Goal: Task Accomplishment & Management: Manage account settings

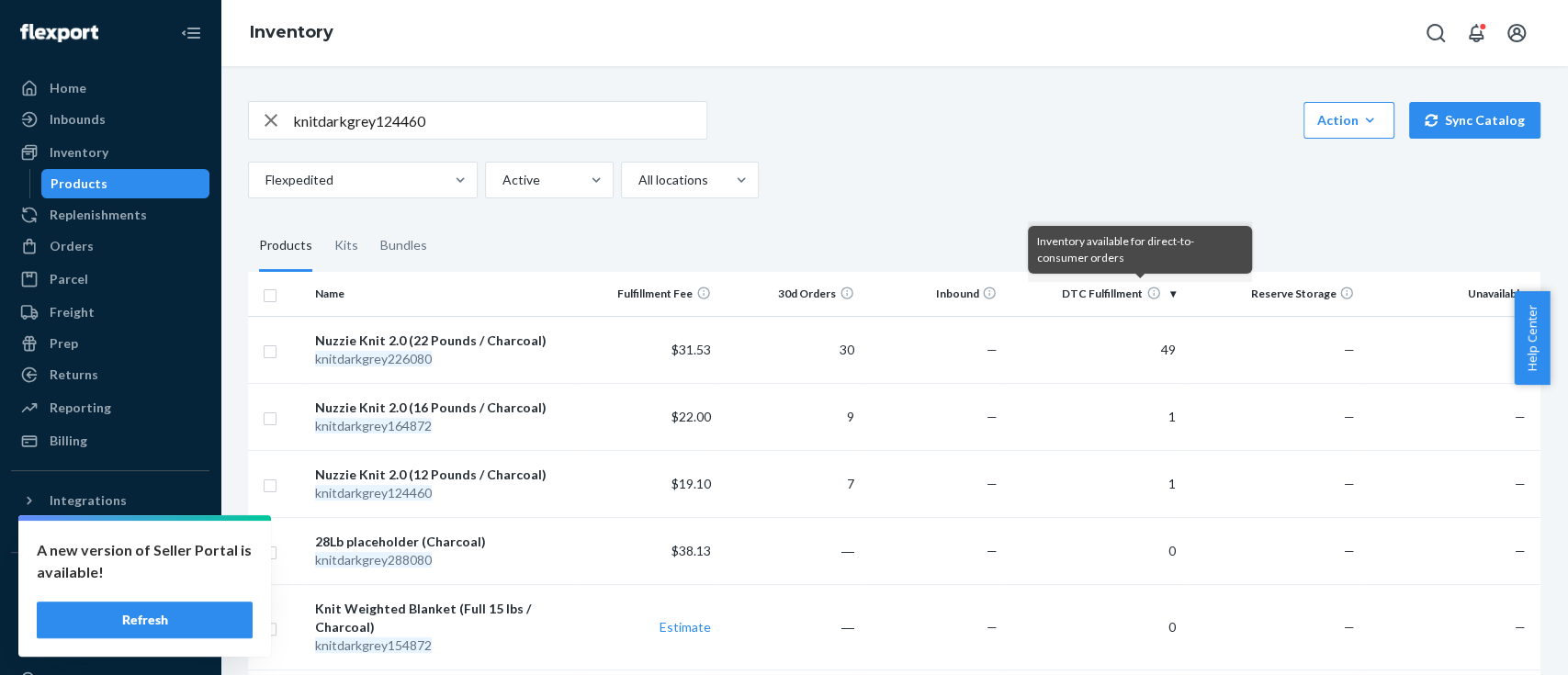
click at [164, 602] on button "Refresh" at bounding box center [145, 620] width 216 height 37
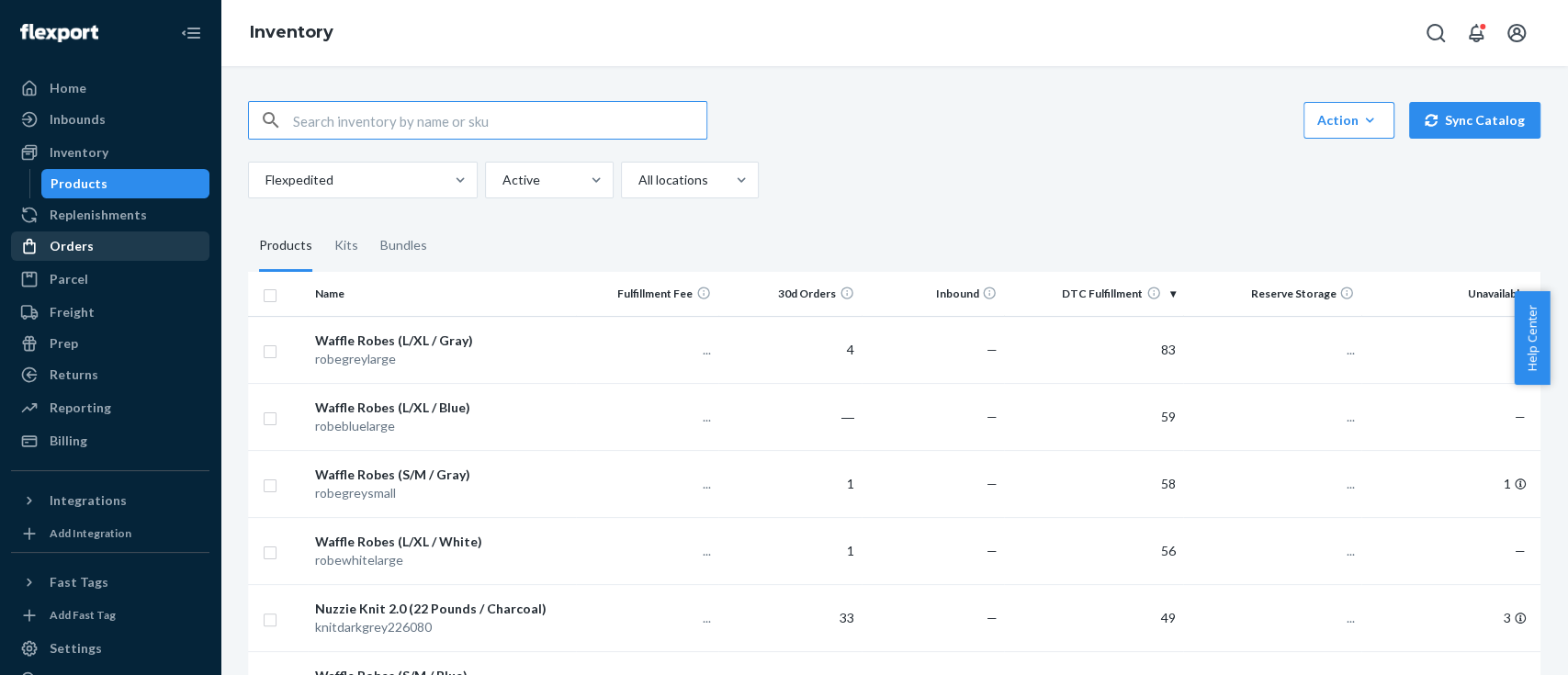
click at [97, 250] on div "Orders" at bounding box center [110, 246] width 194 height 26
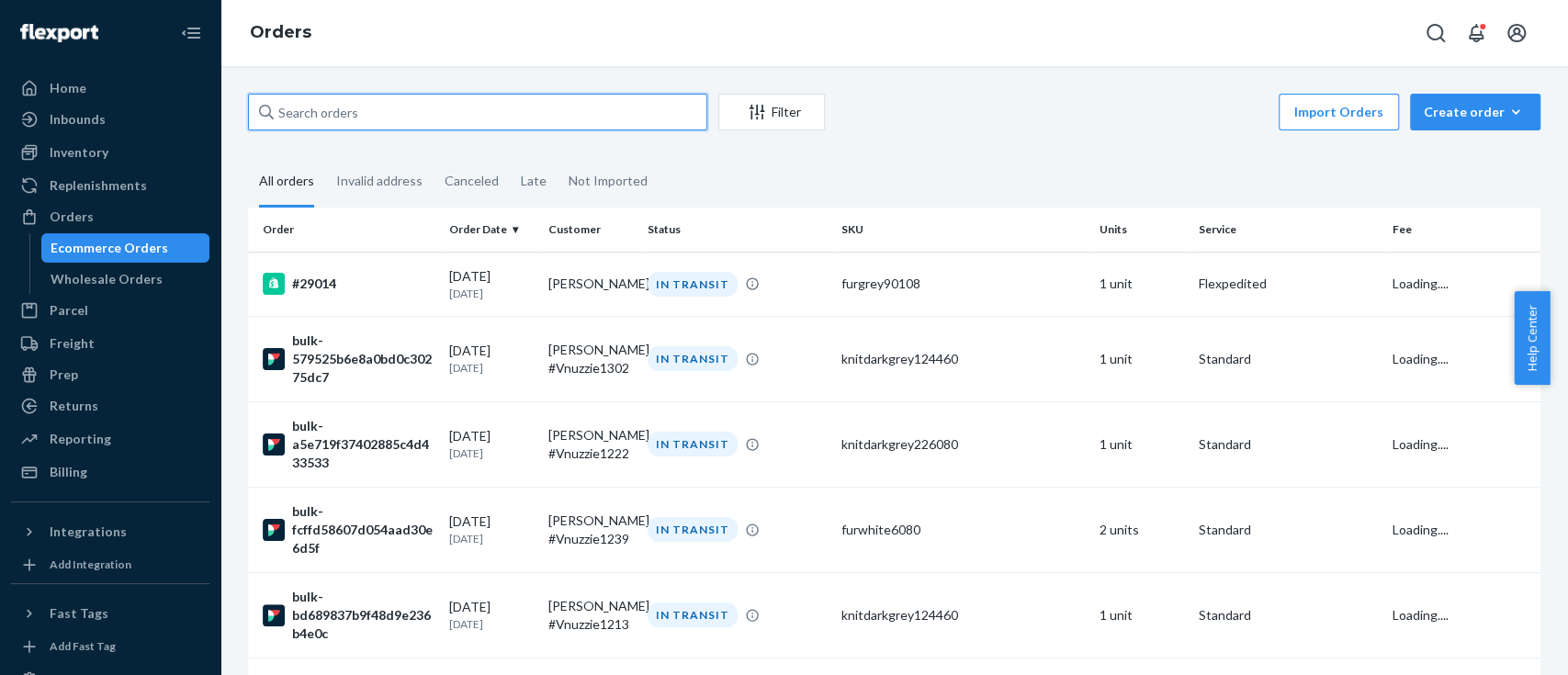
click at [382, 106] on input "text" at bounding box center [478, 112] width 460 height 37
paste input "Vnuzzie1232"
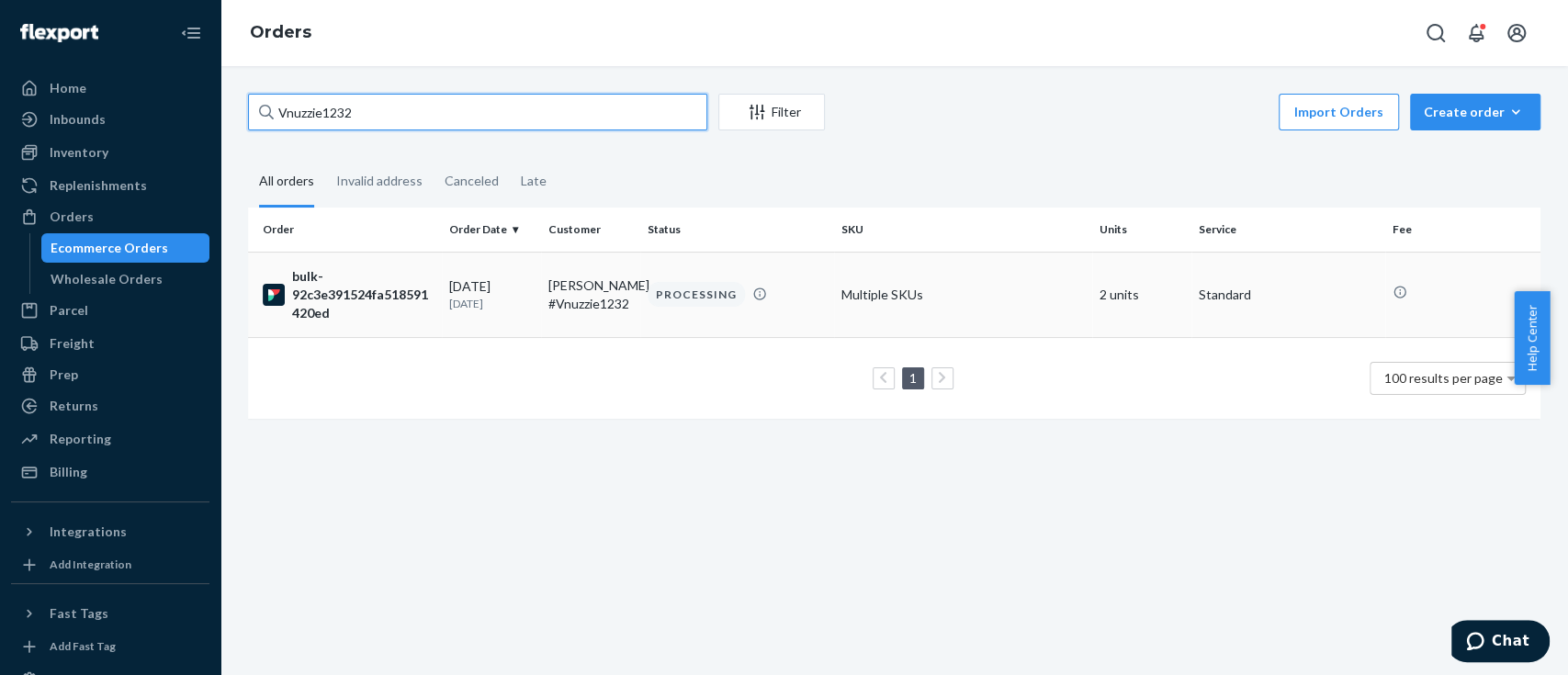
type input "Vnuzzie1232"
click at [323, 296] on div "bulk-92c3e391524fa518591420ed" at bounding box center [348, 295] width 172 height 55
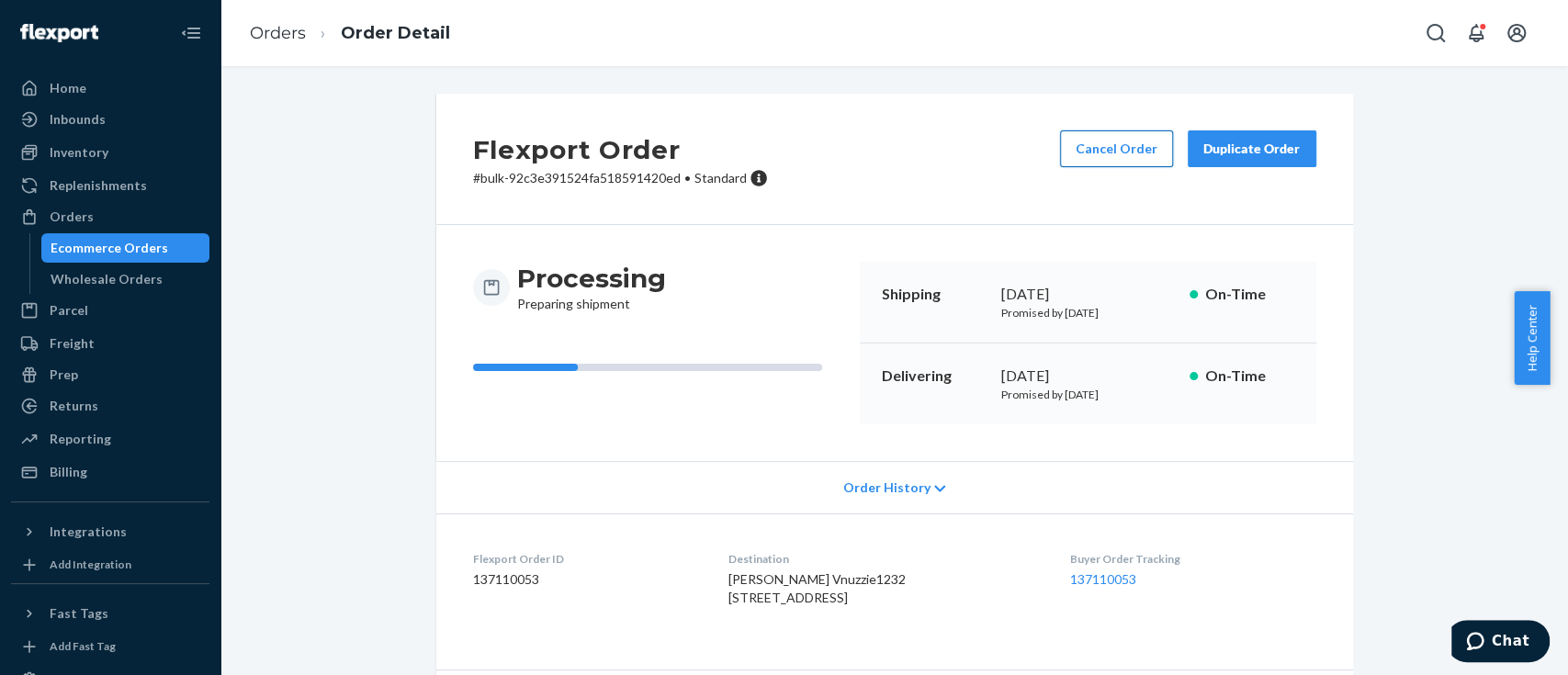
click at [1088, 143] on button "Cancel Order" at bounding box center [1116, 149] width 113 height 37
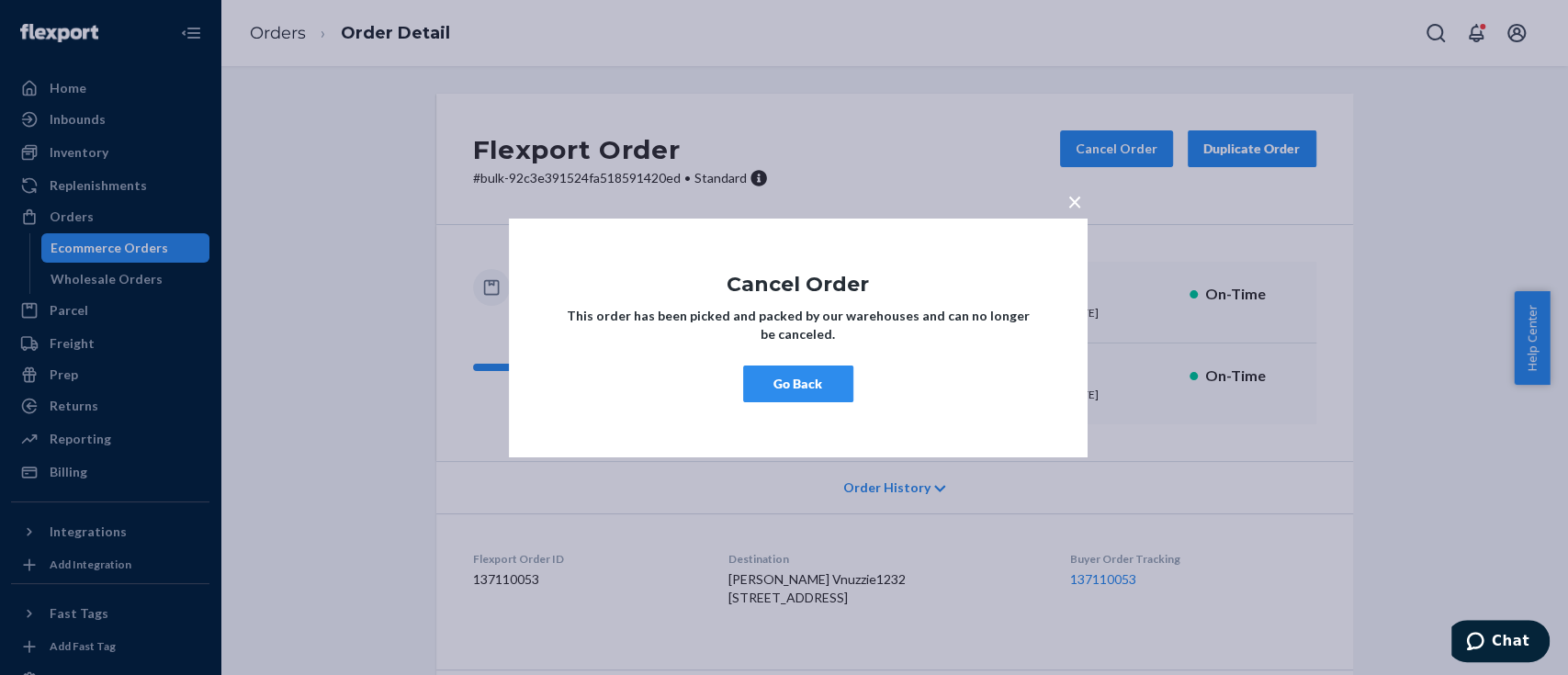
click at [807, 386] on button "Go Back" at bounding box center [798, 384] width 110 height 37
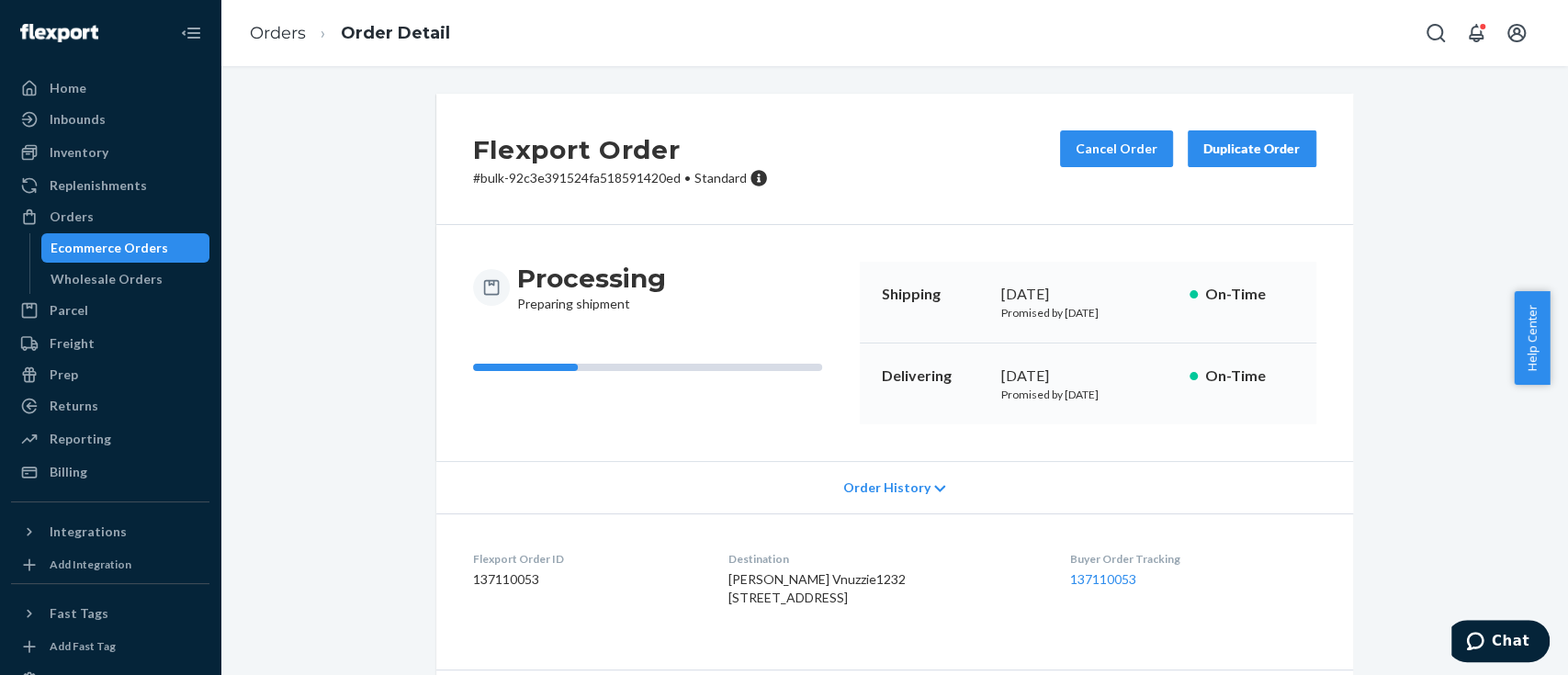
click at [147, 237] on div "Ecommerce Orders" at bounding box center [126, 247] width 165 height 26
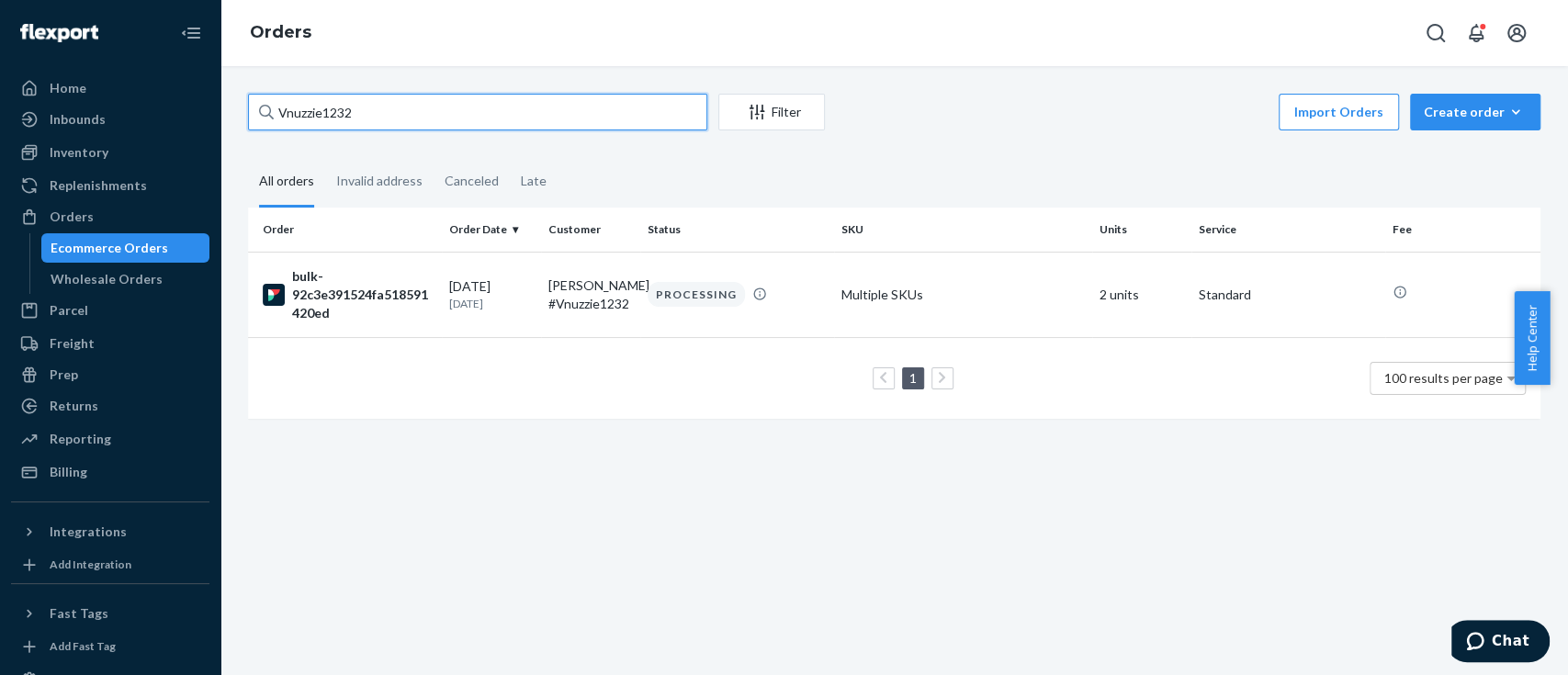
click at [375, 112] on input "Vnuzzie1232" at bounding box center [478, 112] width 460 height 37
paste input "415"
type input "Vnuzzie1415"
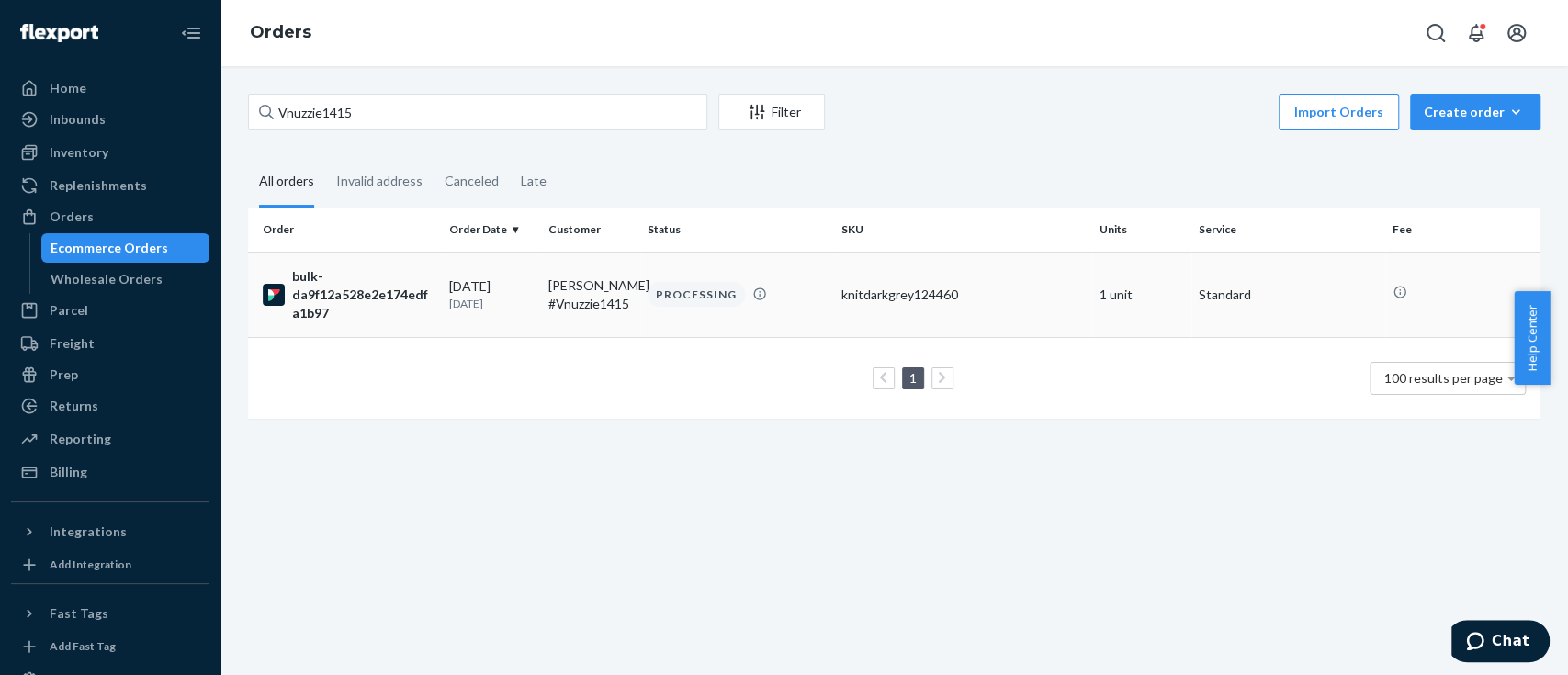
click at [391, 303] on div "bulk-da9f12a528e2e174edfa1b97" at bounding box center [348, 295] width 172 height 55
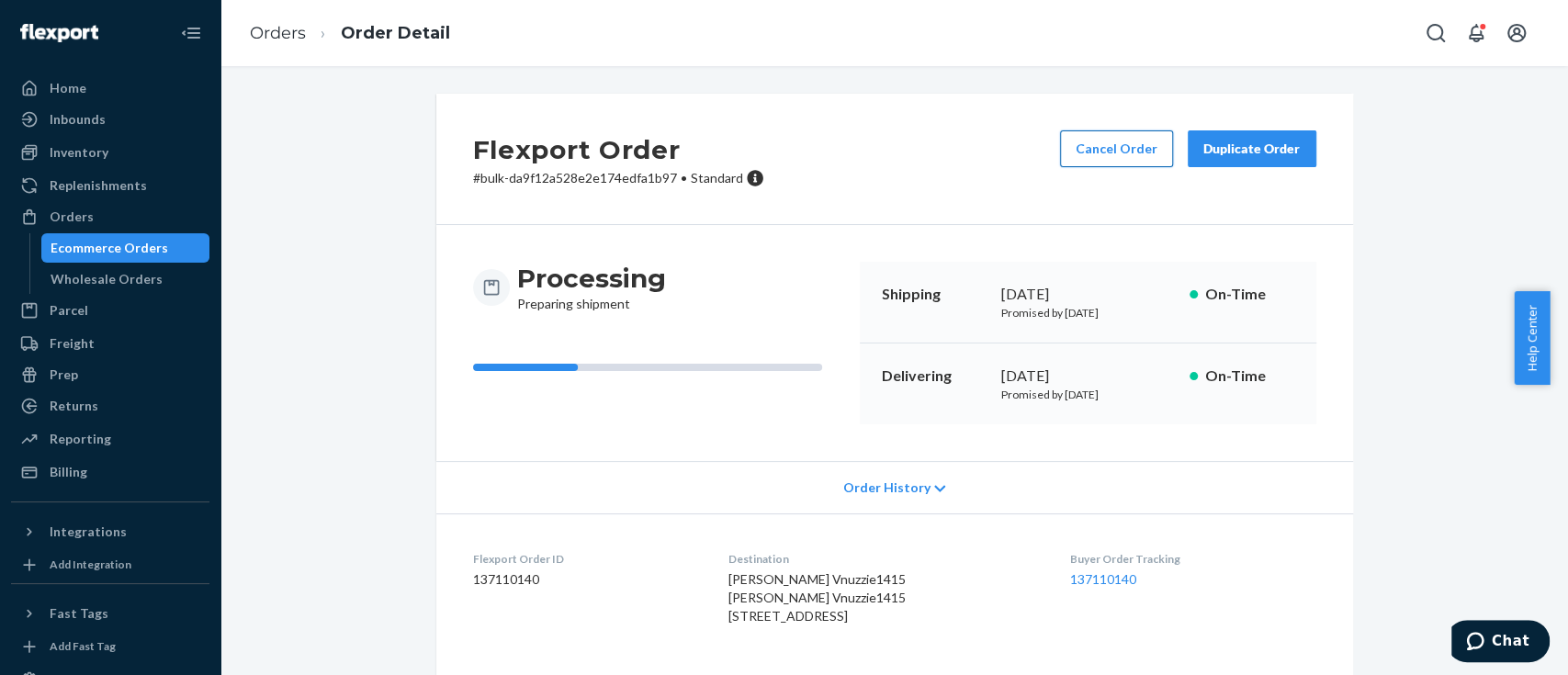
click at [1103, 157] on button "Cancel Order" at bounding box center [1116, 149] width 113 height 37
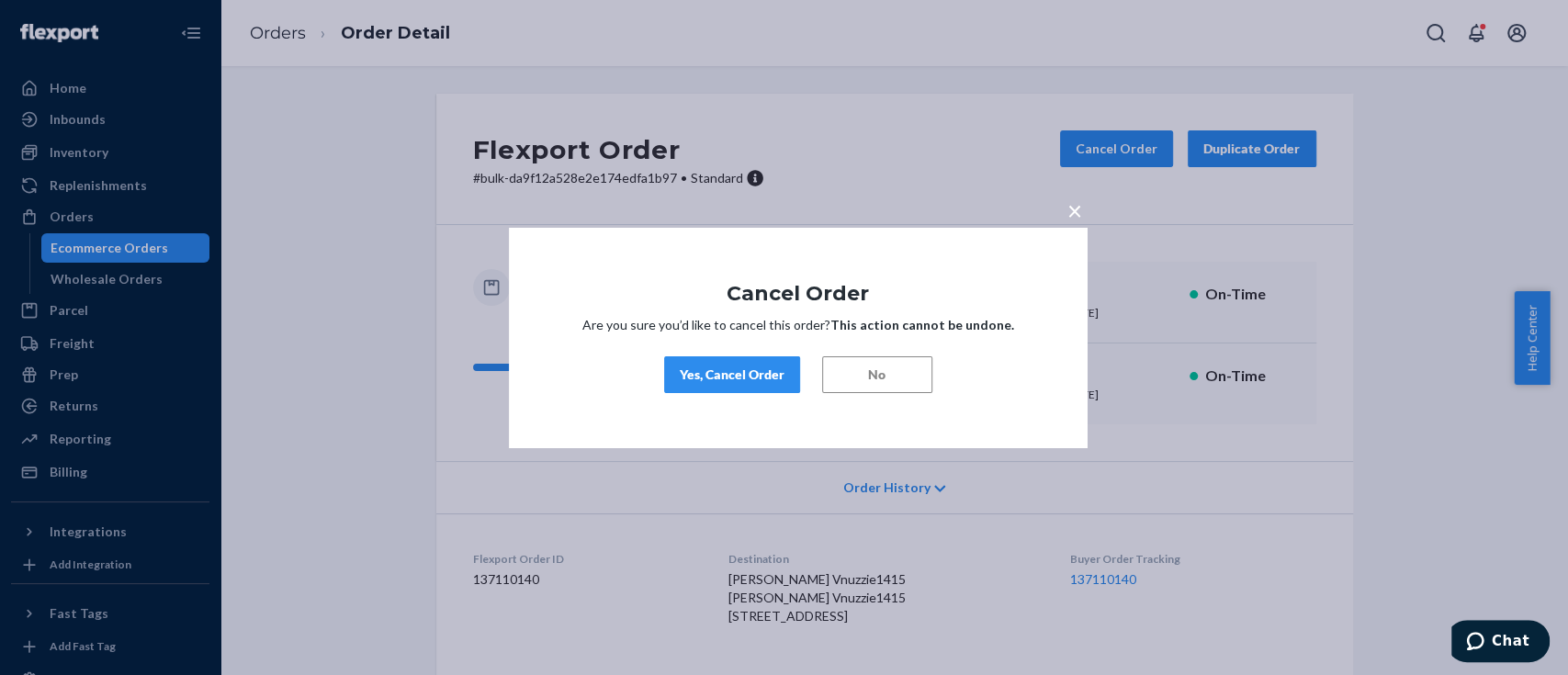
click at [734, 378] on div "Yes, Cancel Order" at bounding box center [732, 374] width 104 height 18
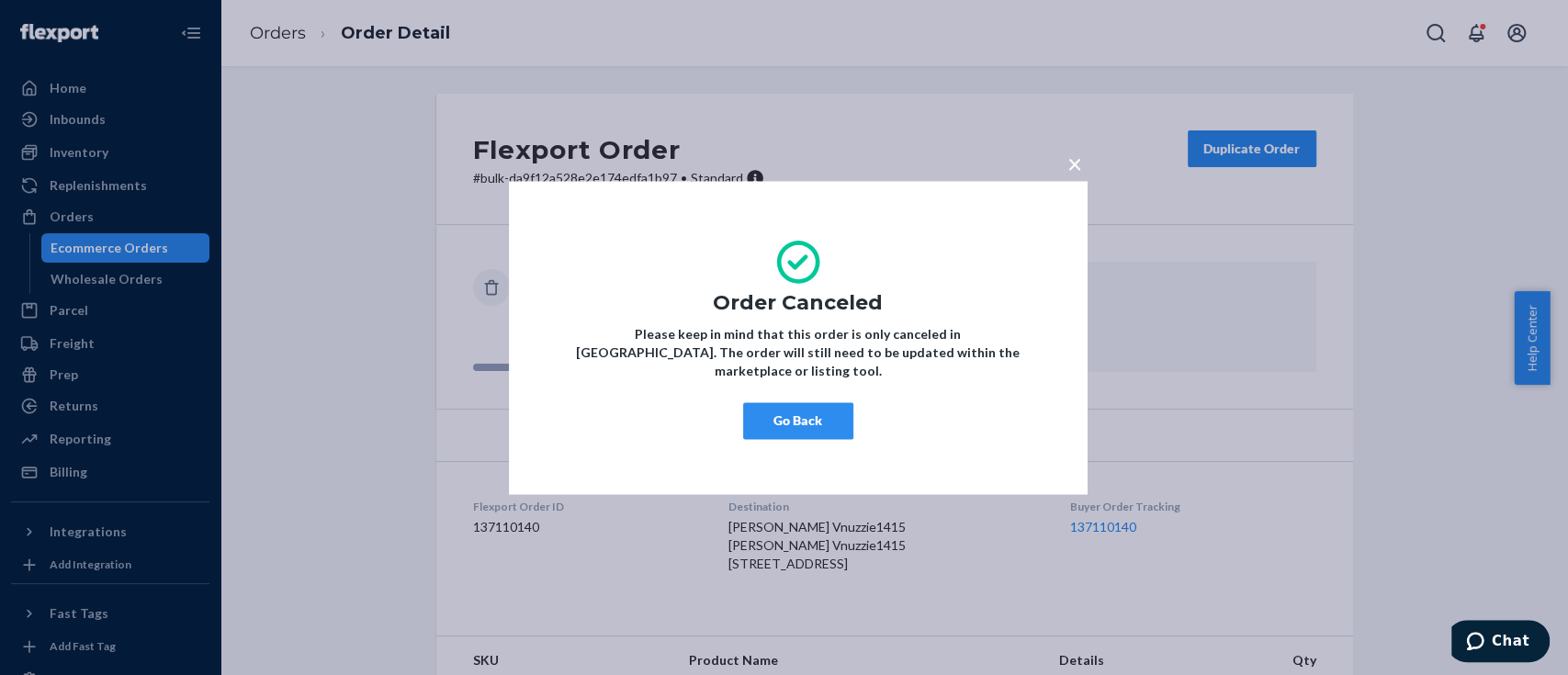
drag, startPoint x: 793, startPoint y: 409, endPoint x: 849, endPoint y: 423, distance: 57.7
click at [793, 408] on button "Go Back" at bounding box center [798, 421] width 110 height 37
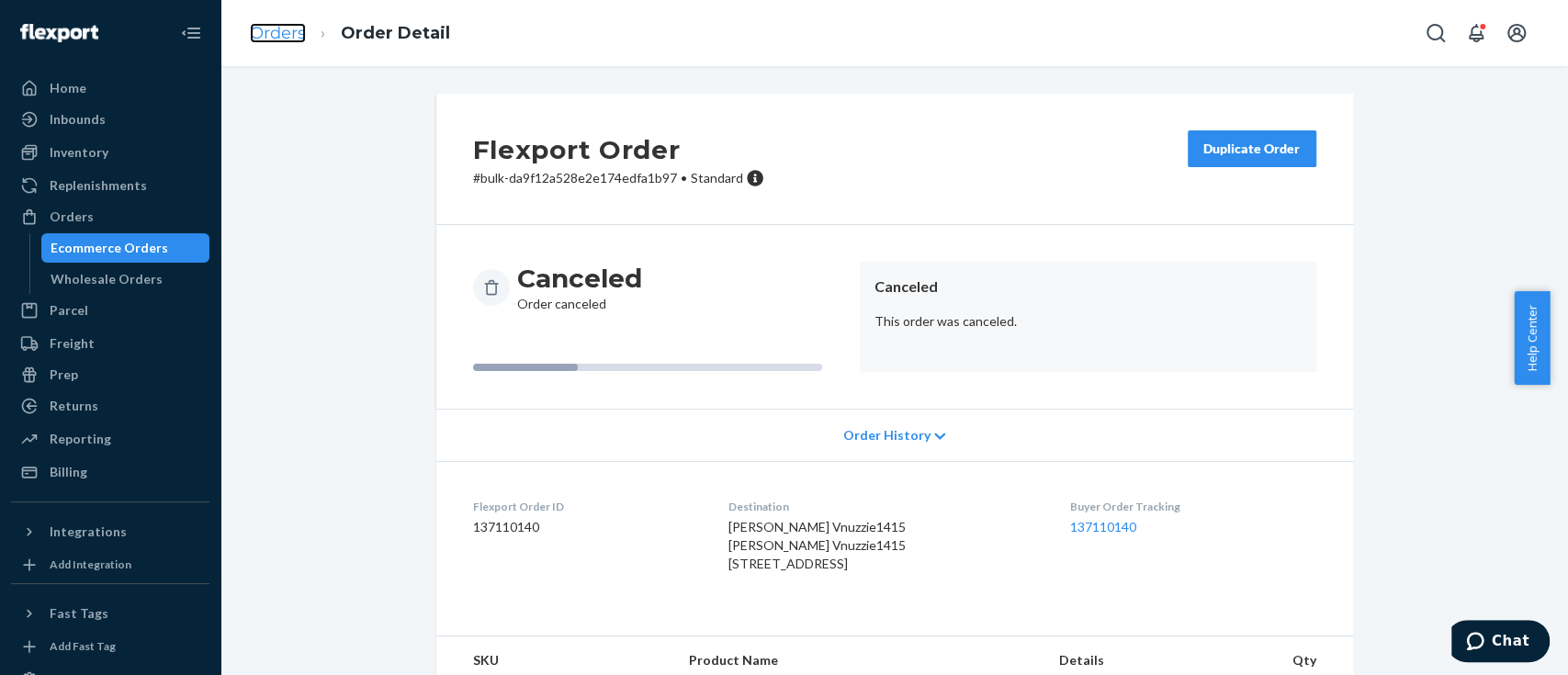
click at [280, 37] on link "Orders" at bounding box center [278, 32] width 56 height 20
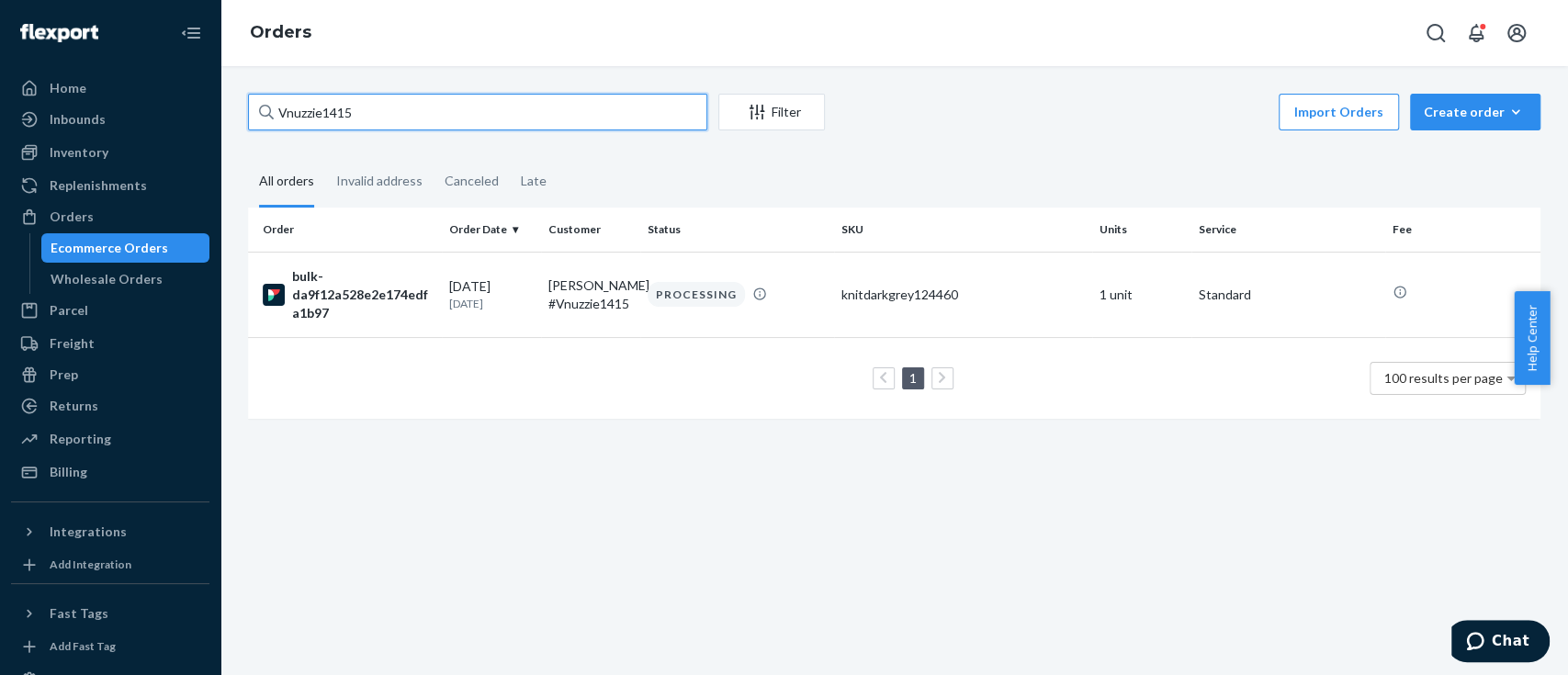
click at [364, 103] on input "Vnuzzie1415" at bounding box center [478, 112] width 460 height 37
paste input "397"
type input "Vnuzzie1397"
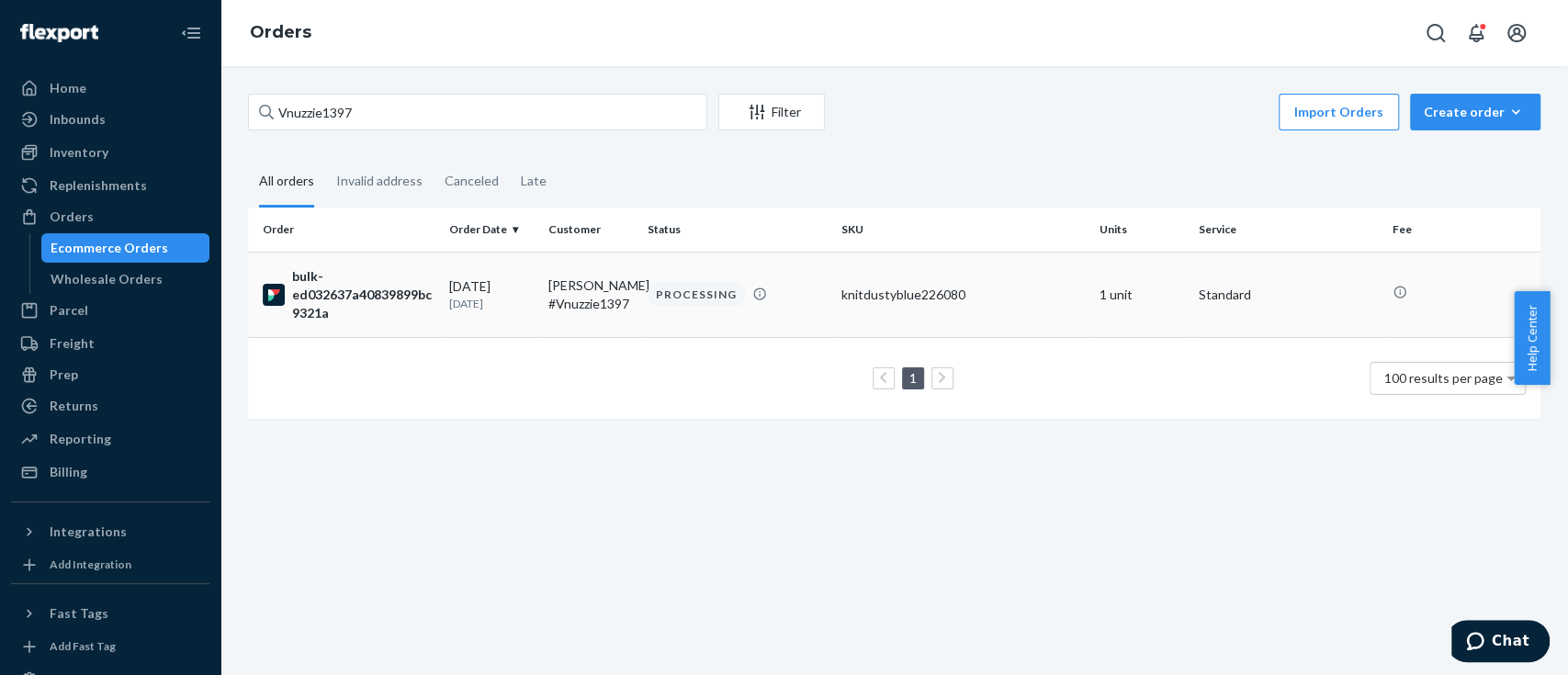
click at [410, 311] on div "bulk-ed032637a40839899bc9321a" at bounding box center [348, 295] width 172 height 55
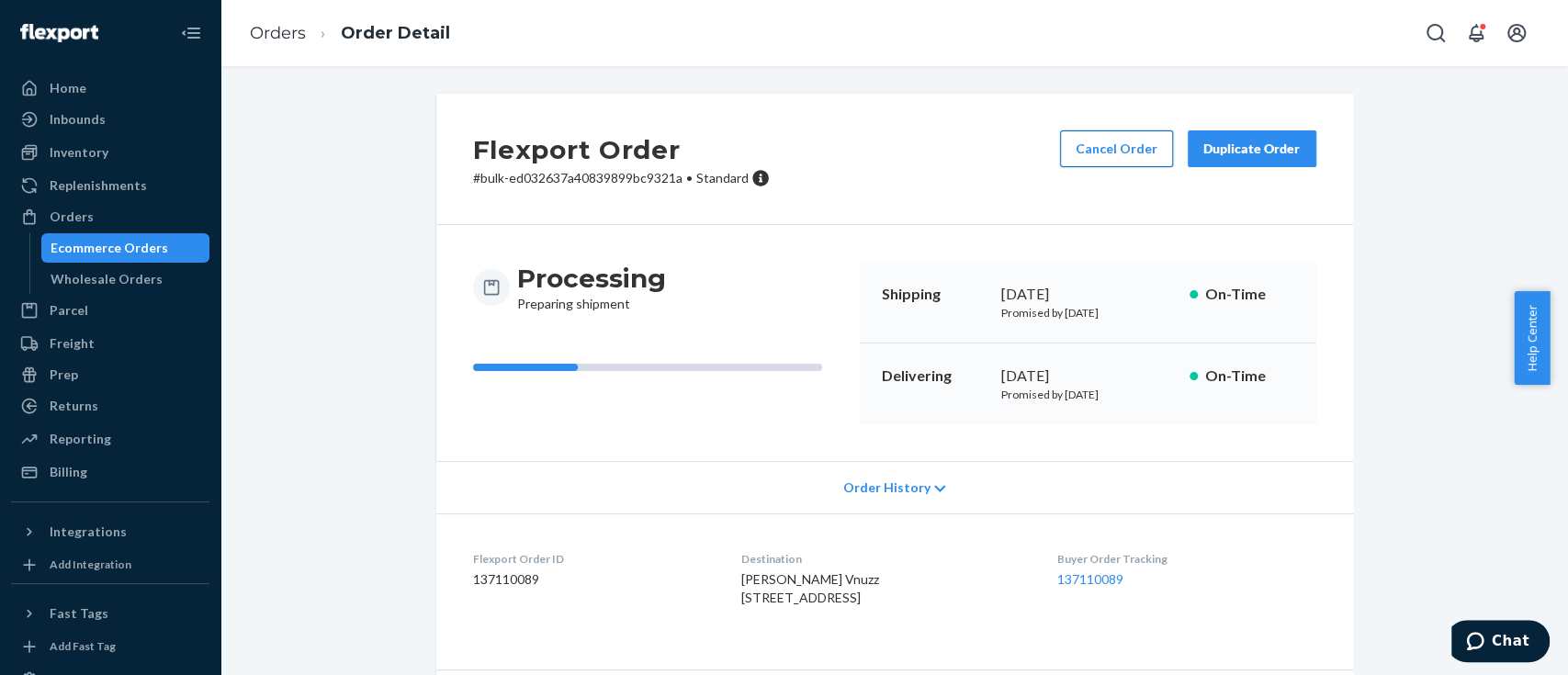
click at [1114, 154] on button "Cancel Order" at bounding box center [1116, 149] width 113 height 37
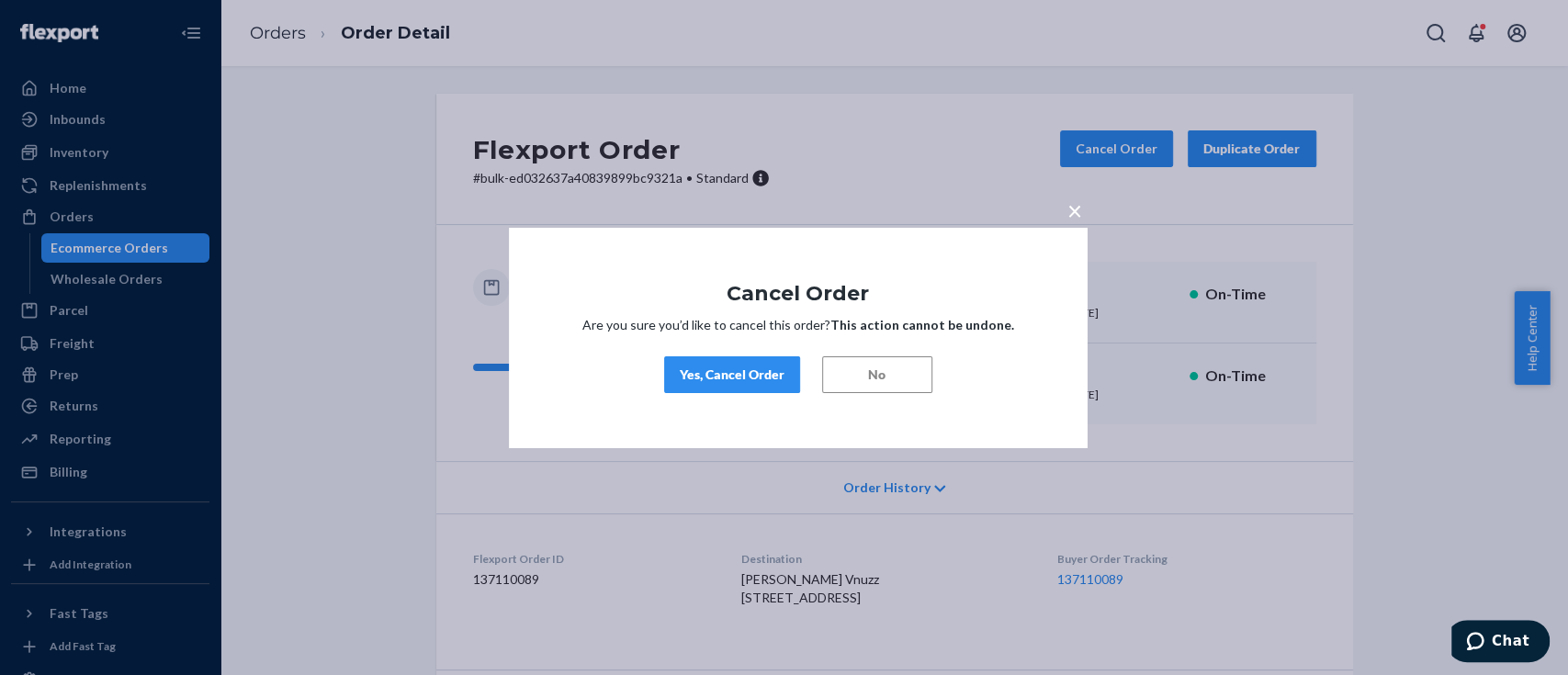
click at [756, 368] on div "Yes, Cancel Order" at bounding box center [732, 374] width 104 height 18
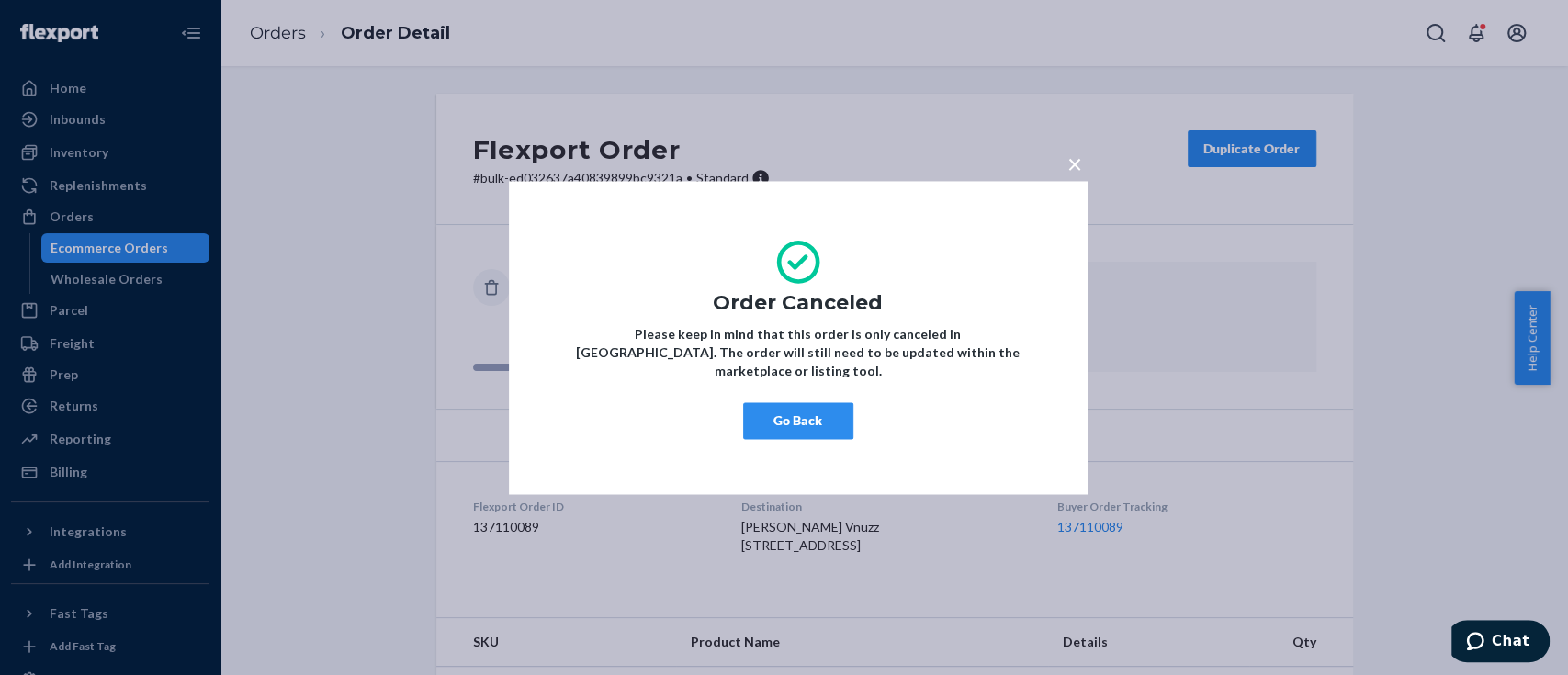
click at [798, 408] on button "Go Back" at bounding box center [798, 421] width 110 height 37
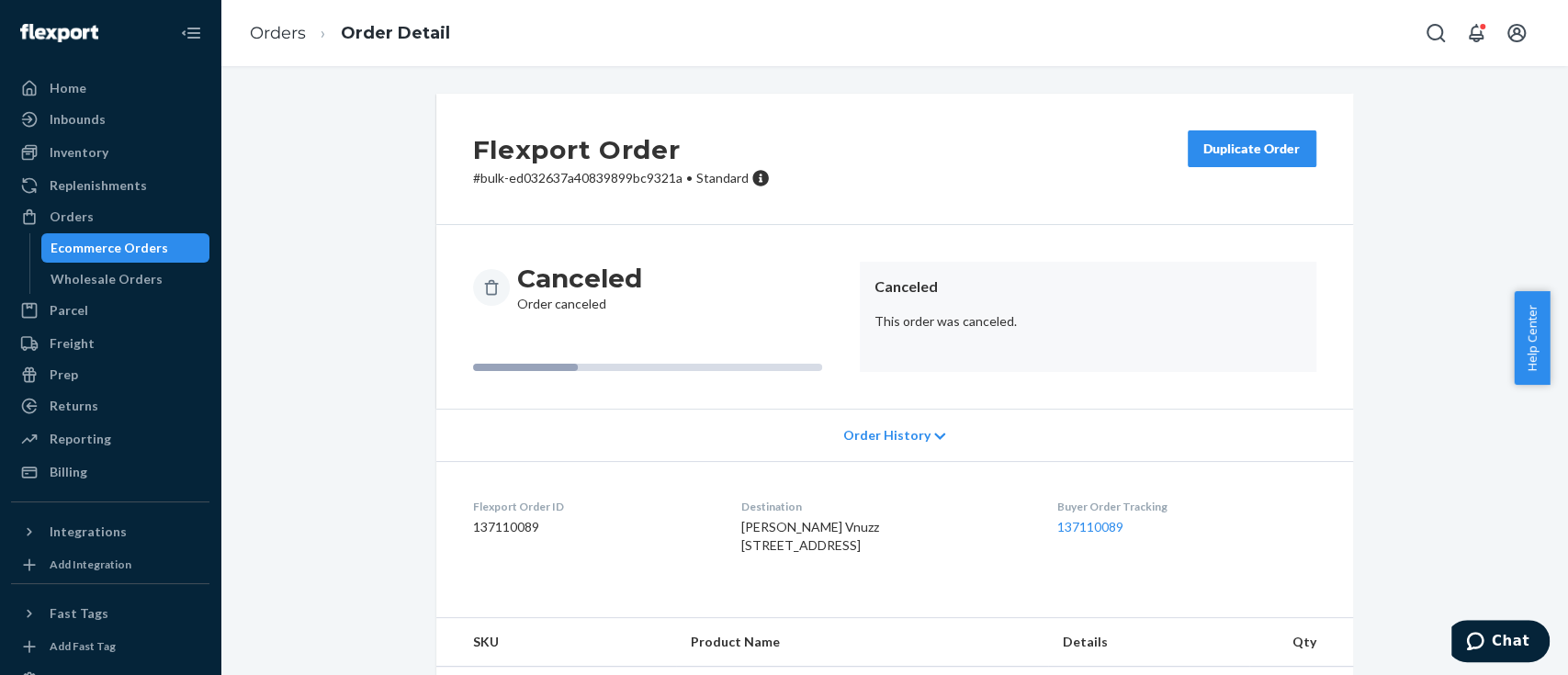
click at [127, 242] on div "Ecommerce Orders" at bounding box center [109, 247] width 118 height 18
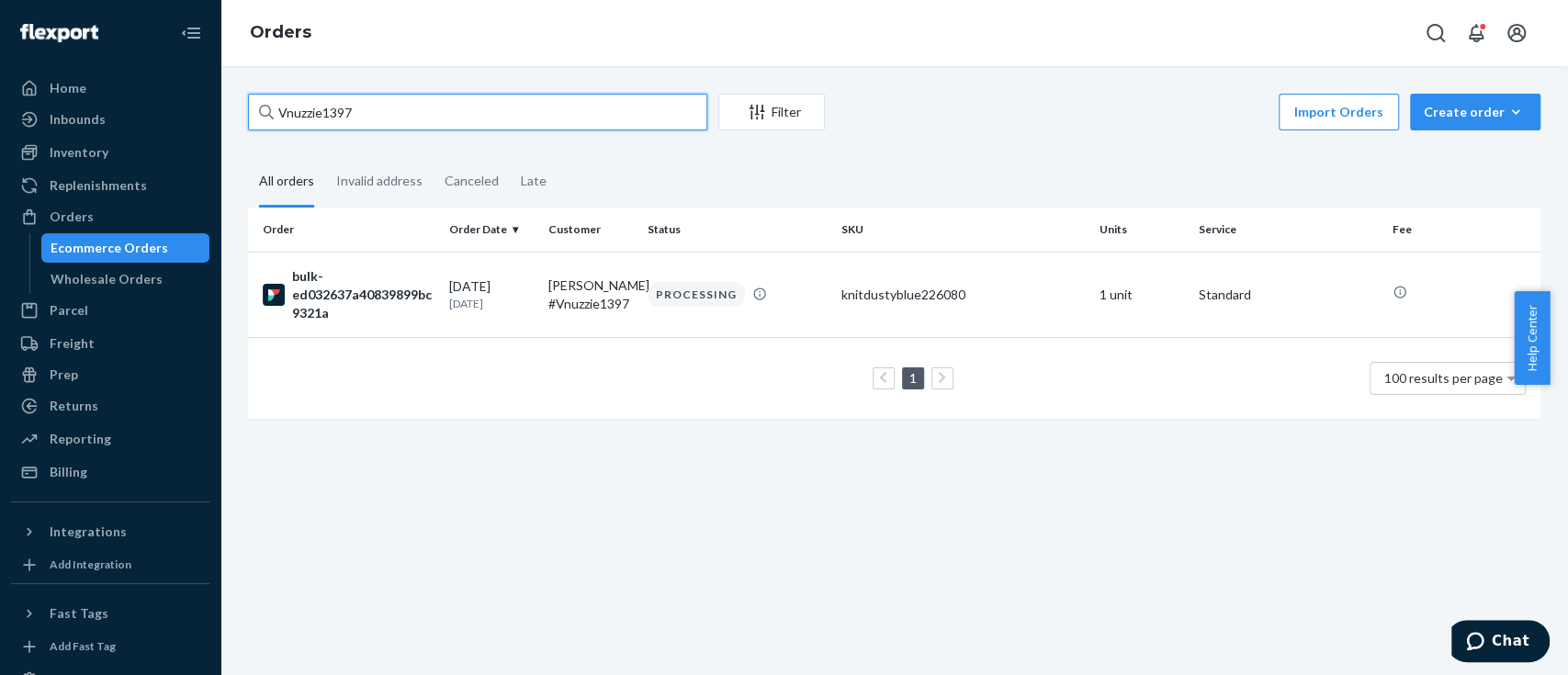
click at [433, 113] on input "Vnuzzie1397" at bounding box center [478, 112] width 460 height 37
paste input "0"
type input "Vnuzzie1390"
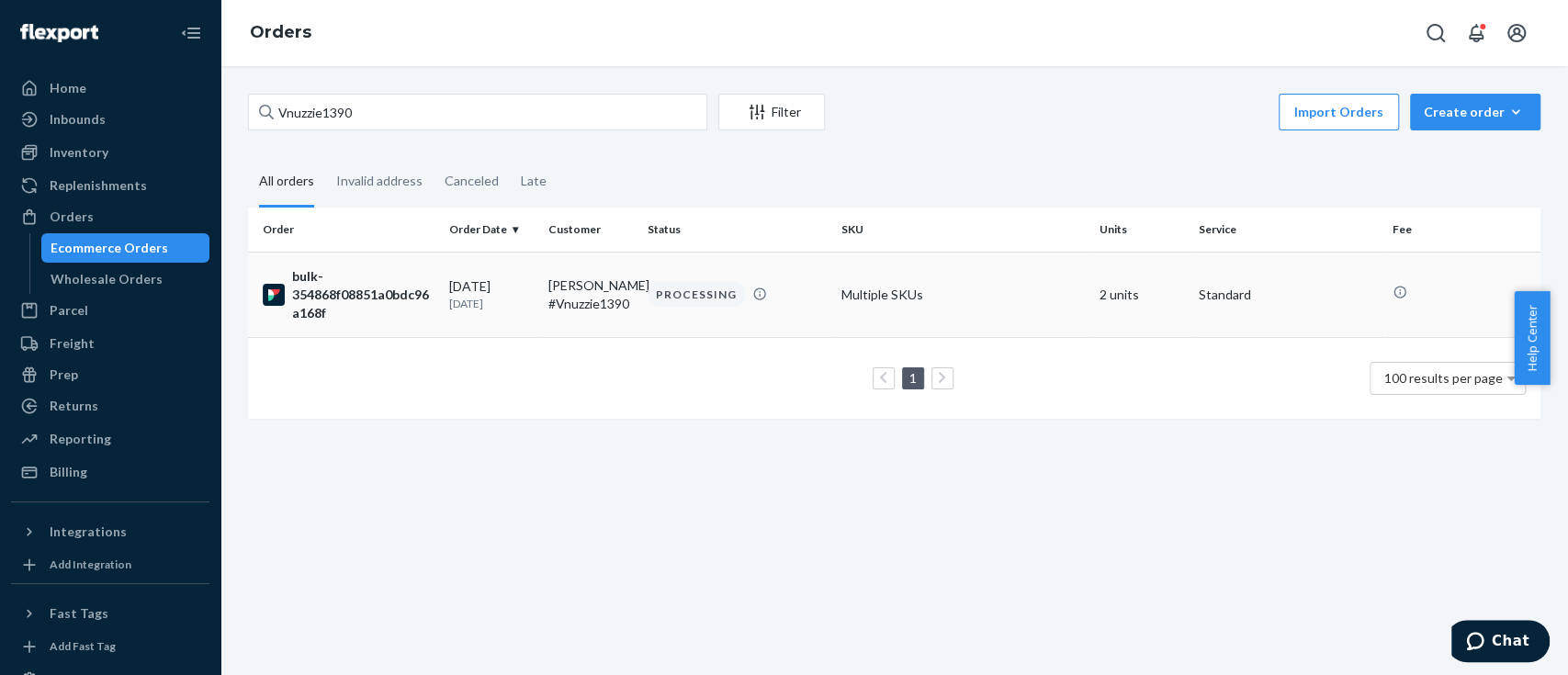
click at [386, 301] on div "bulk-354868f08851a0bdc96a168f" at bounding box center [348, 295] width 172 height 55
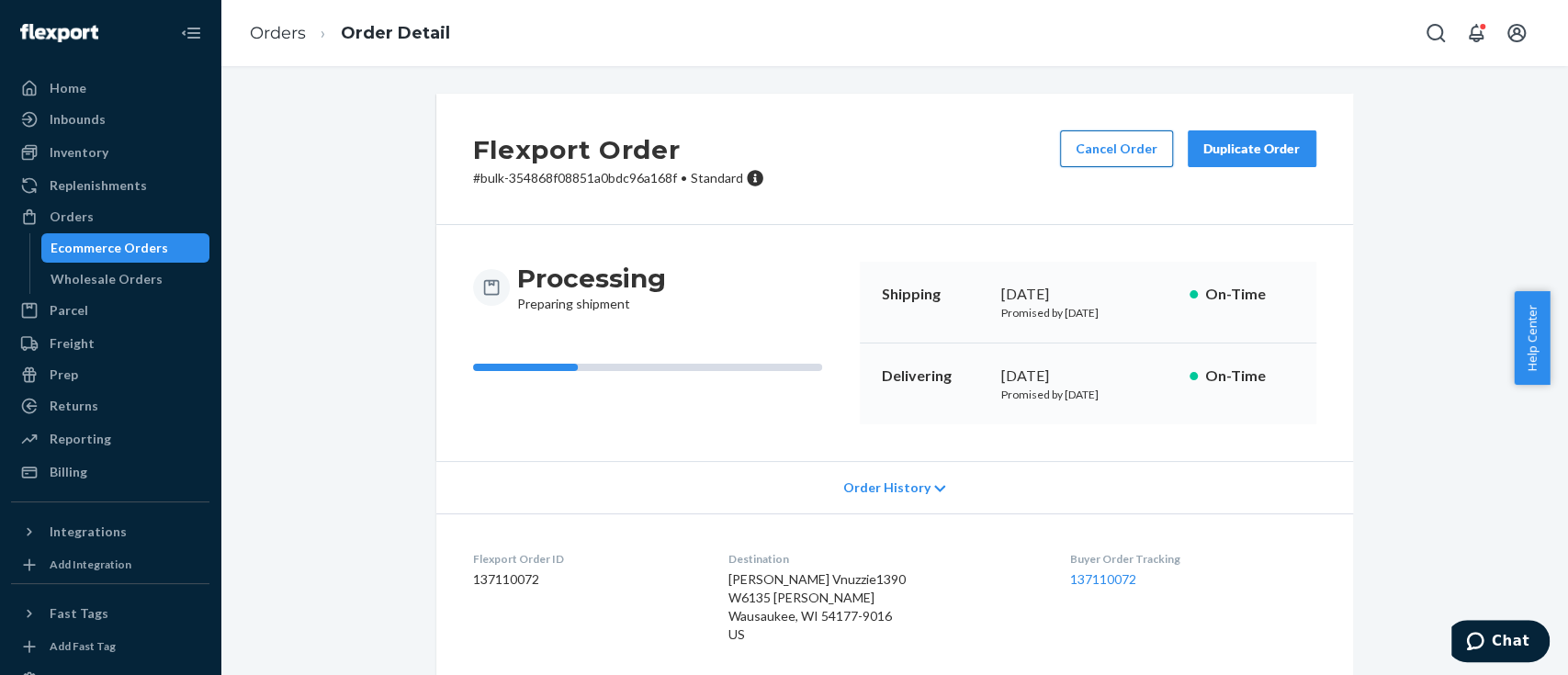
click at [1080, 143] on button "Cancel Order" at bounding box center [1116, 149] width 113 height 37
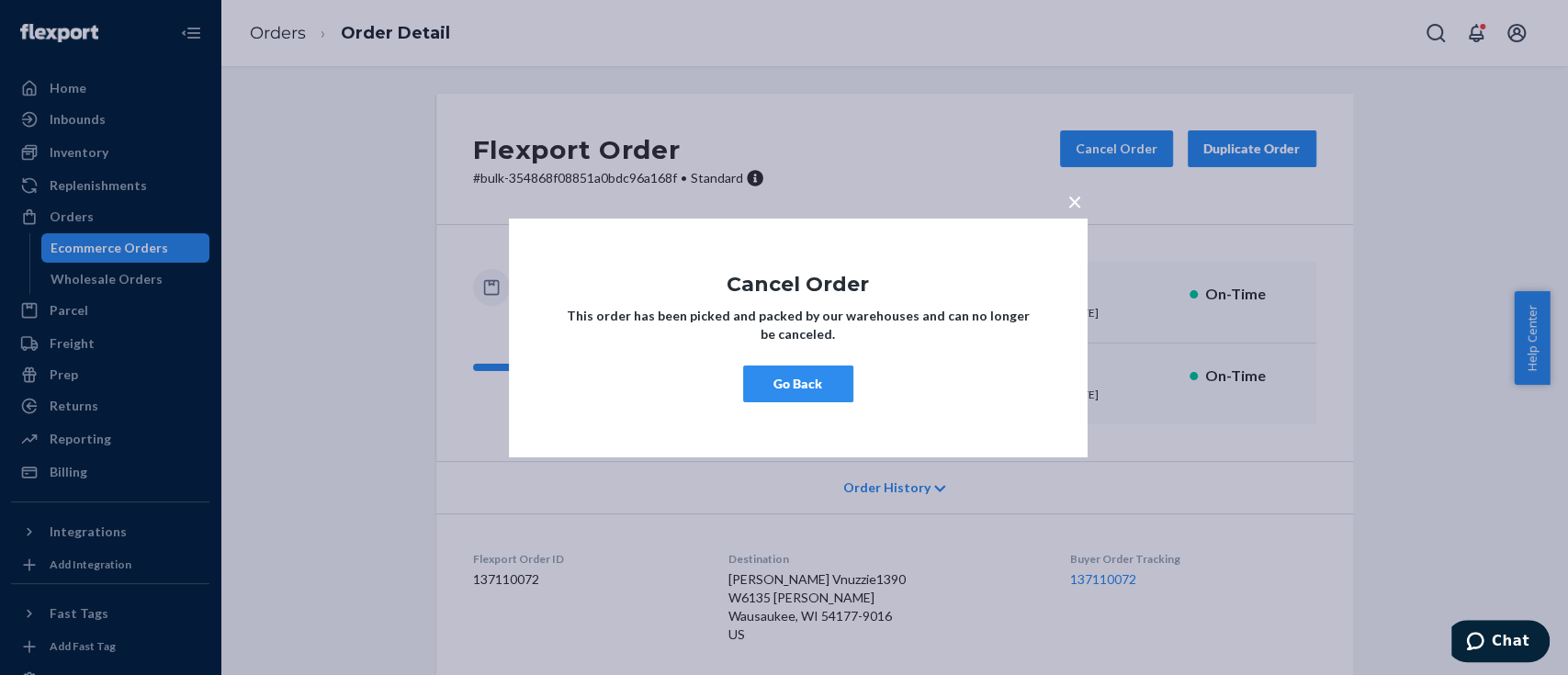
click at [793, 387] on button "Go Back" at bounding box center [798, 384] width 110 height 37
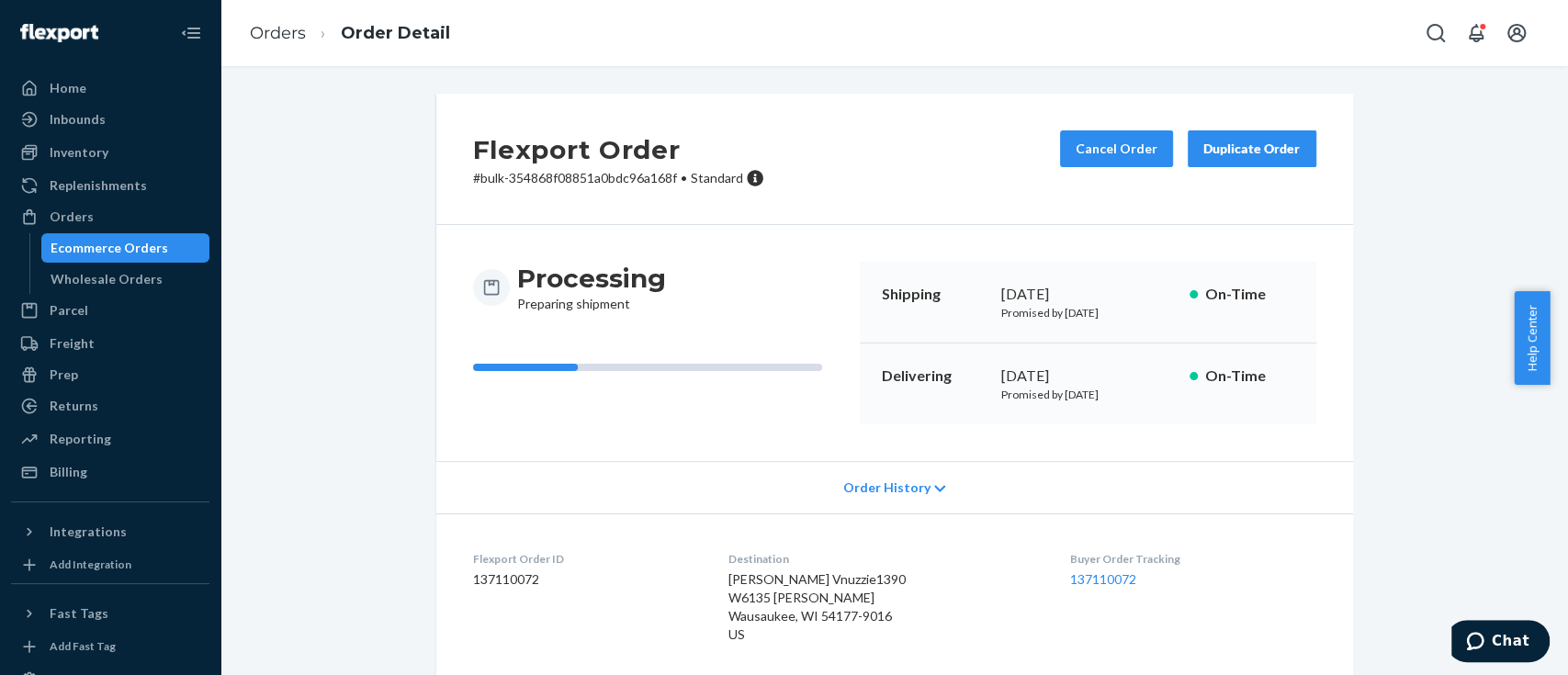
click at [110, 246] on div "Ecommerce Orders" at bounding box center [109, 247] width 118 height 18
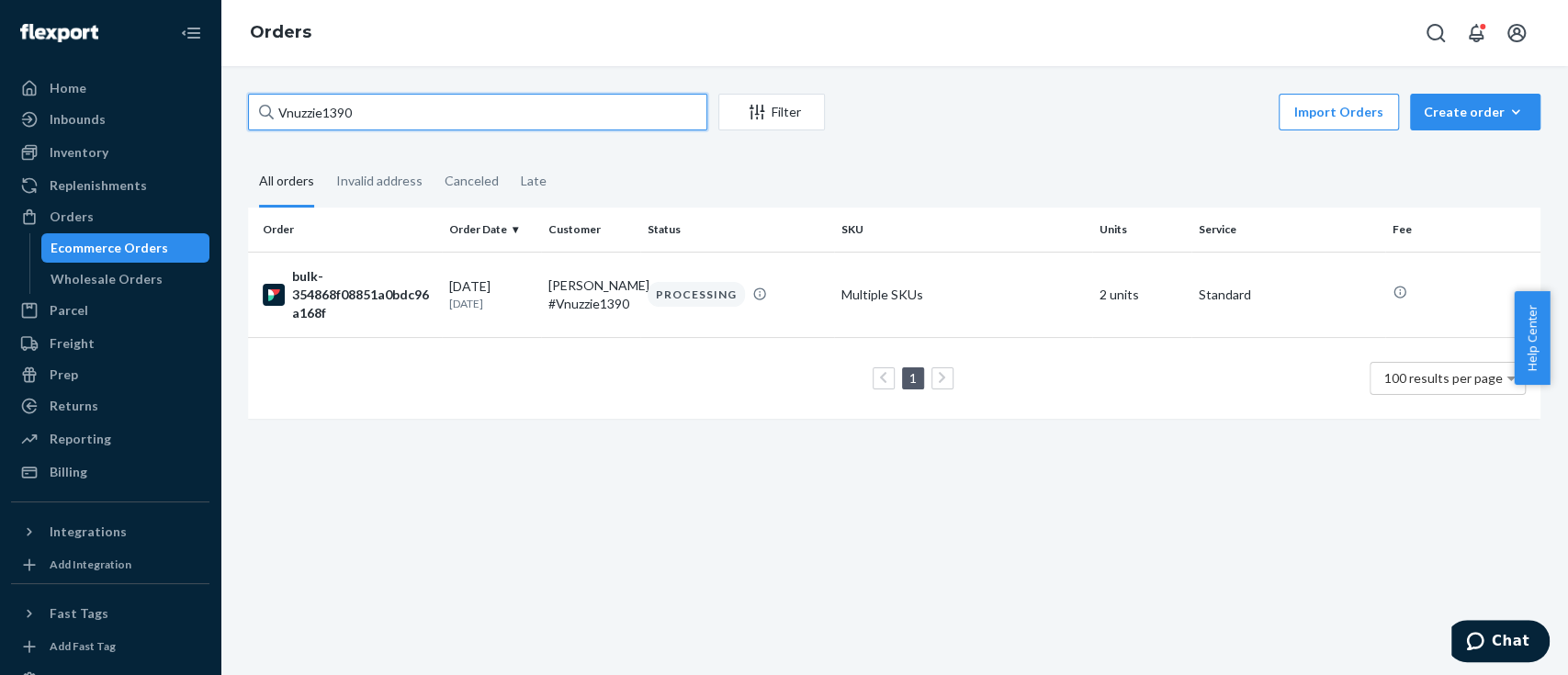
click at [319, 112] on input "Vnuzzie1390" at bounding box center [478, 112] width 460 height 37
click at [341, 111] on input "Vnuzzie1390" at bounding box center [478, 112] width 460 height 37
click at [341, 110] on input "Vnuzzie1390" at bounding box center [478, 112] width 460 height 37
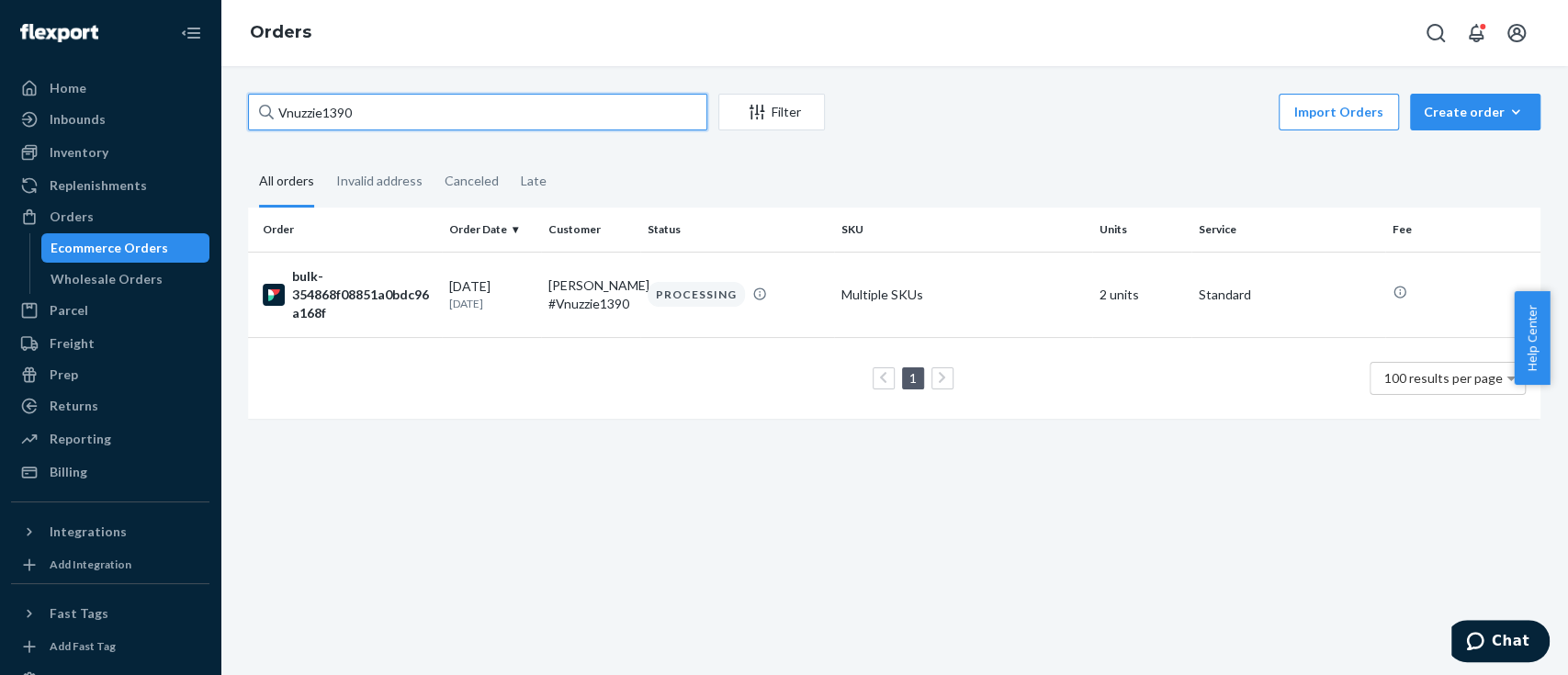
paste input "7"
type input "Vnuzzie1370"
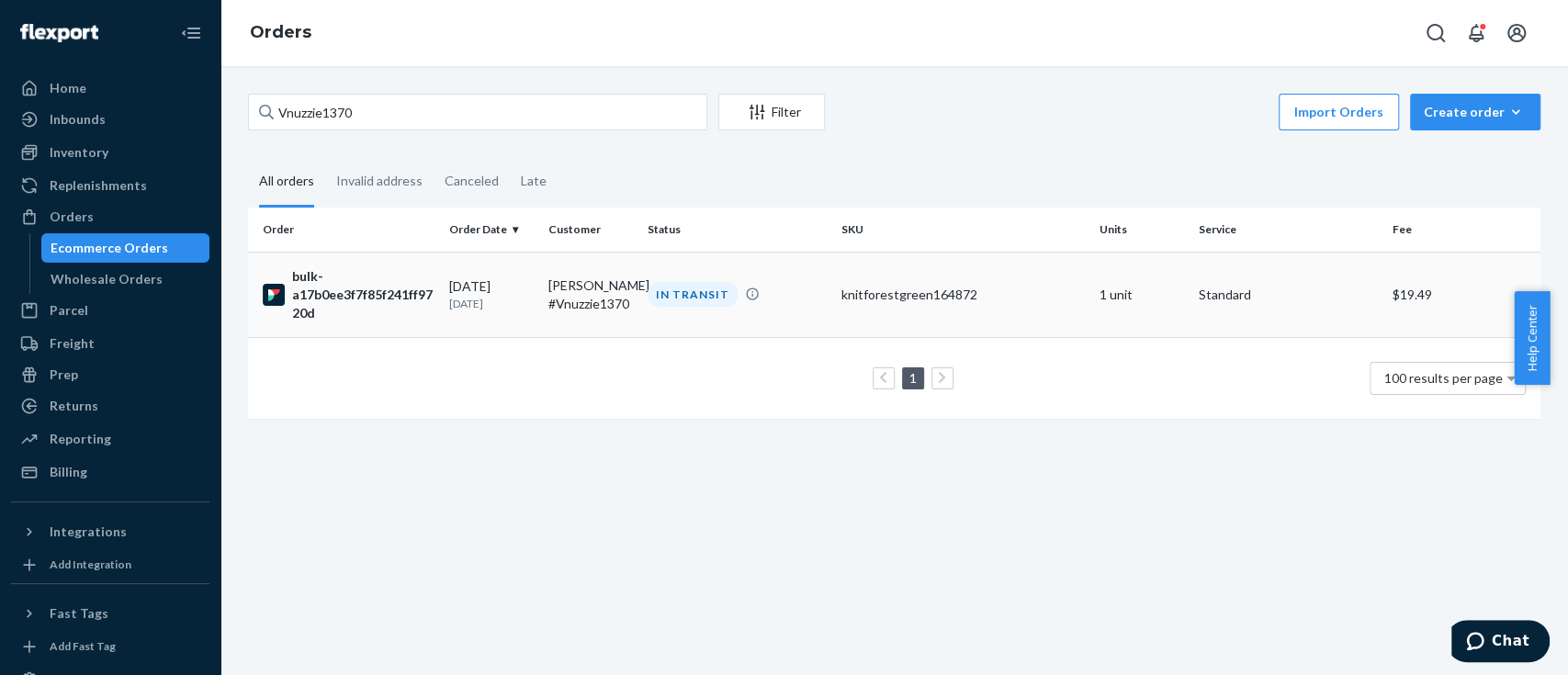
click at [362, 293] on div "bulk-a17b0ee3f7f85f241ff9720d" at bounding box center [348, 295] width 172 height 55
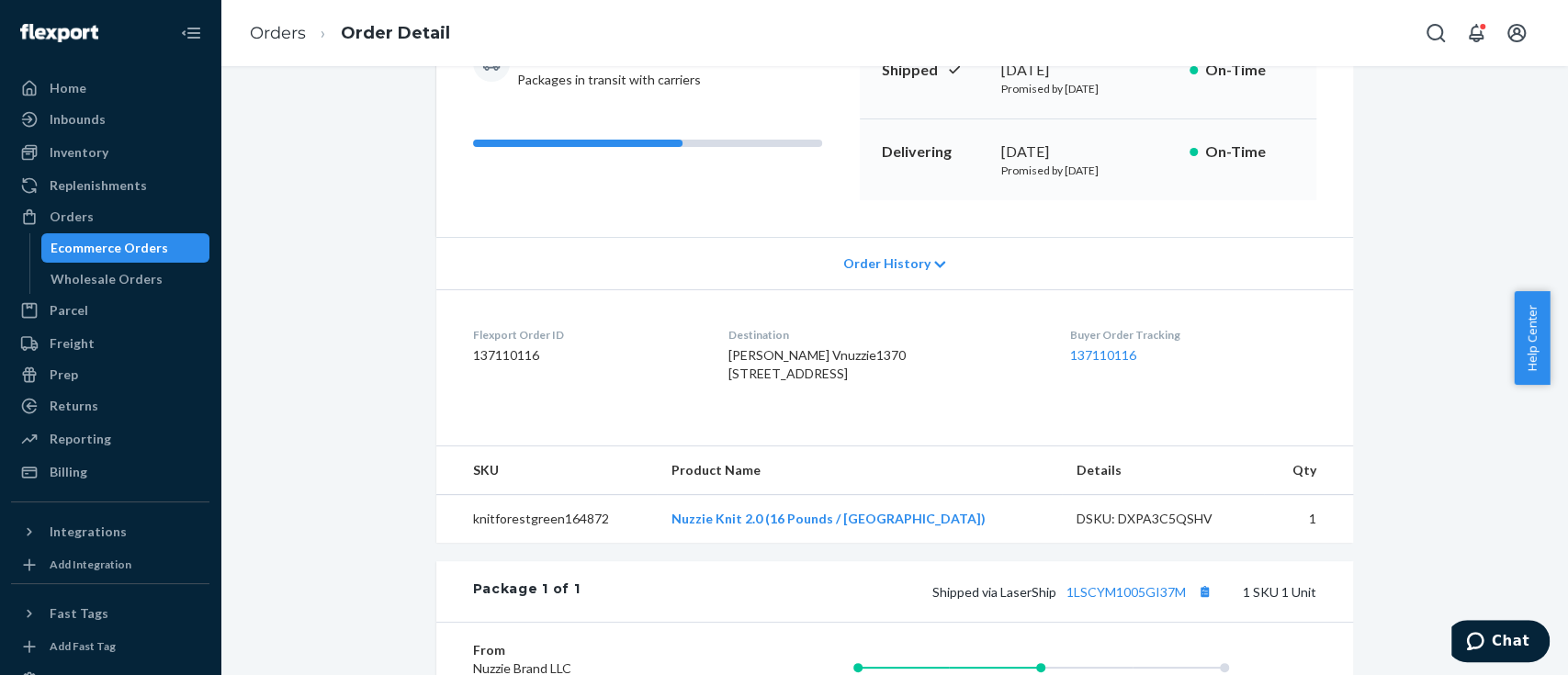
scroll to position [490, 0]
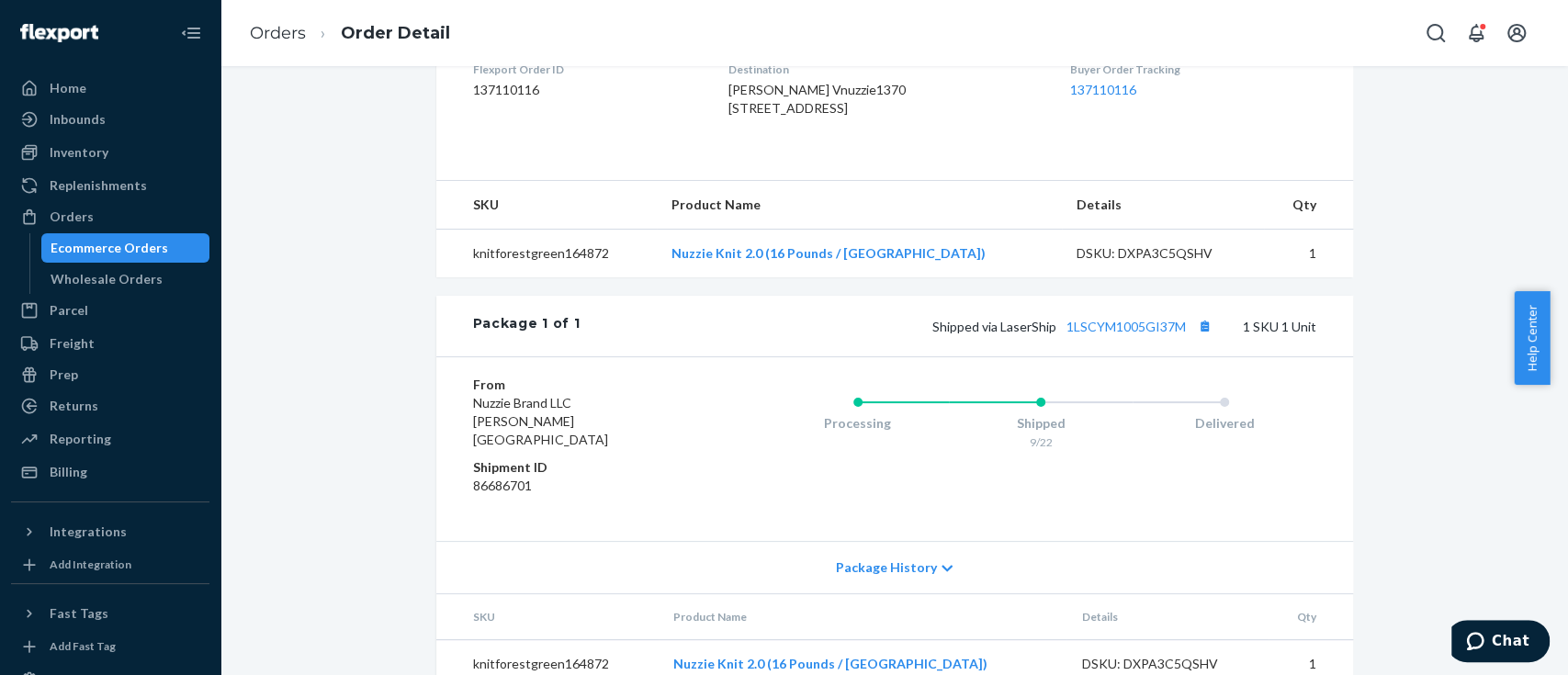
click at [111, 246] on div "Ecommerce Orders" at bounding box center [109, 247] width 118 height 18
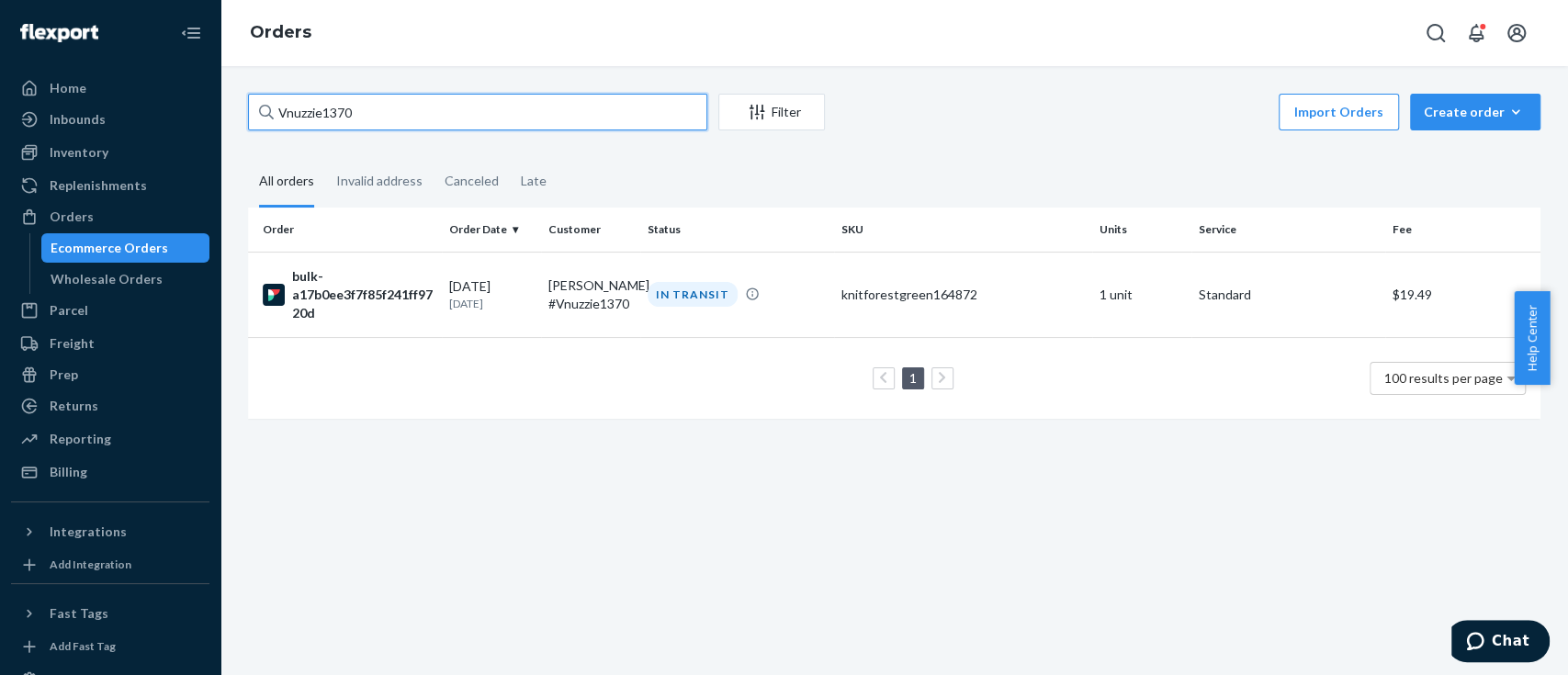
click at [331, 119] on input "Vnuzzie1370" at bounding box center [478, 112] width 460 height 37
paste input "69"
type input "Vnuzzie1369"
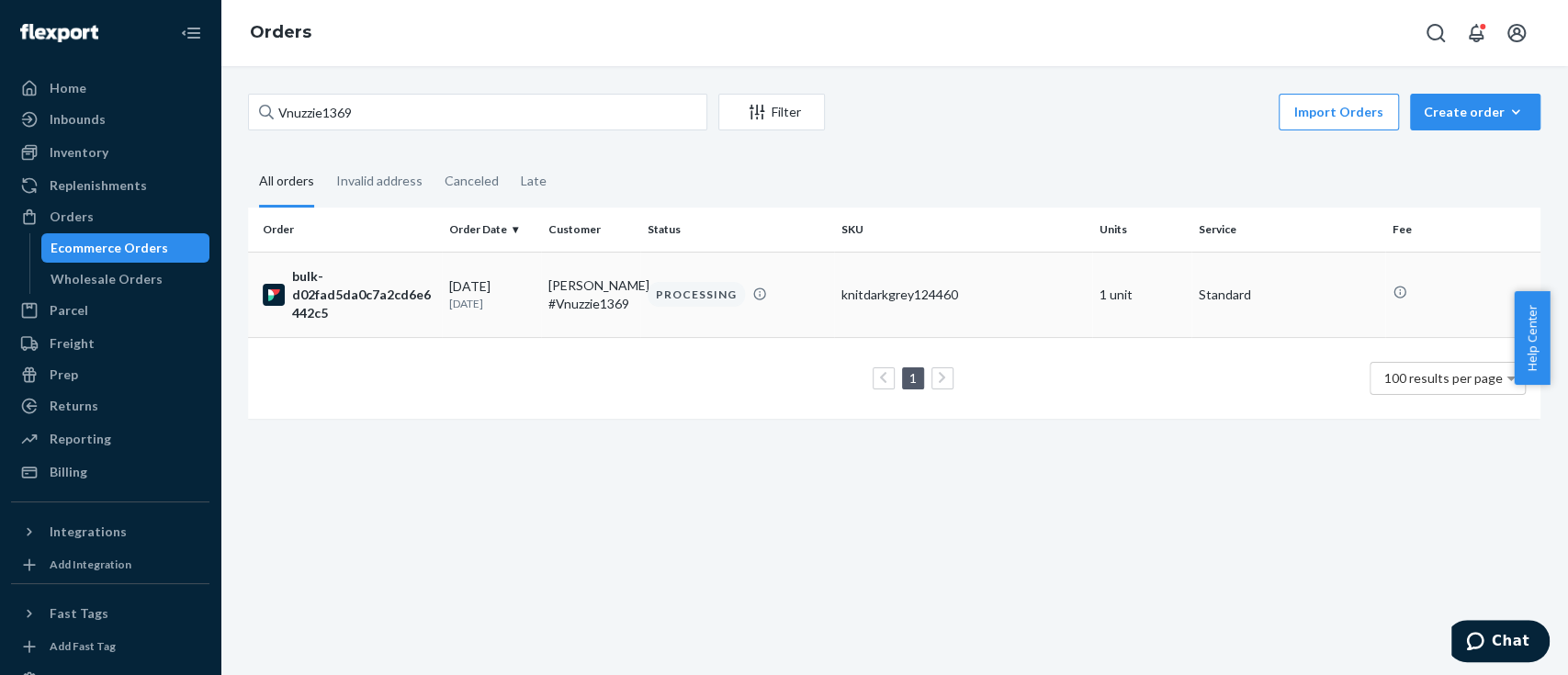
click at [367, 286] on div "bulk-d02fad5da0c7a2cd6e6442c5" at bounding box center [348, 295] width 172 height 55
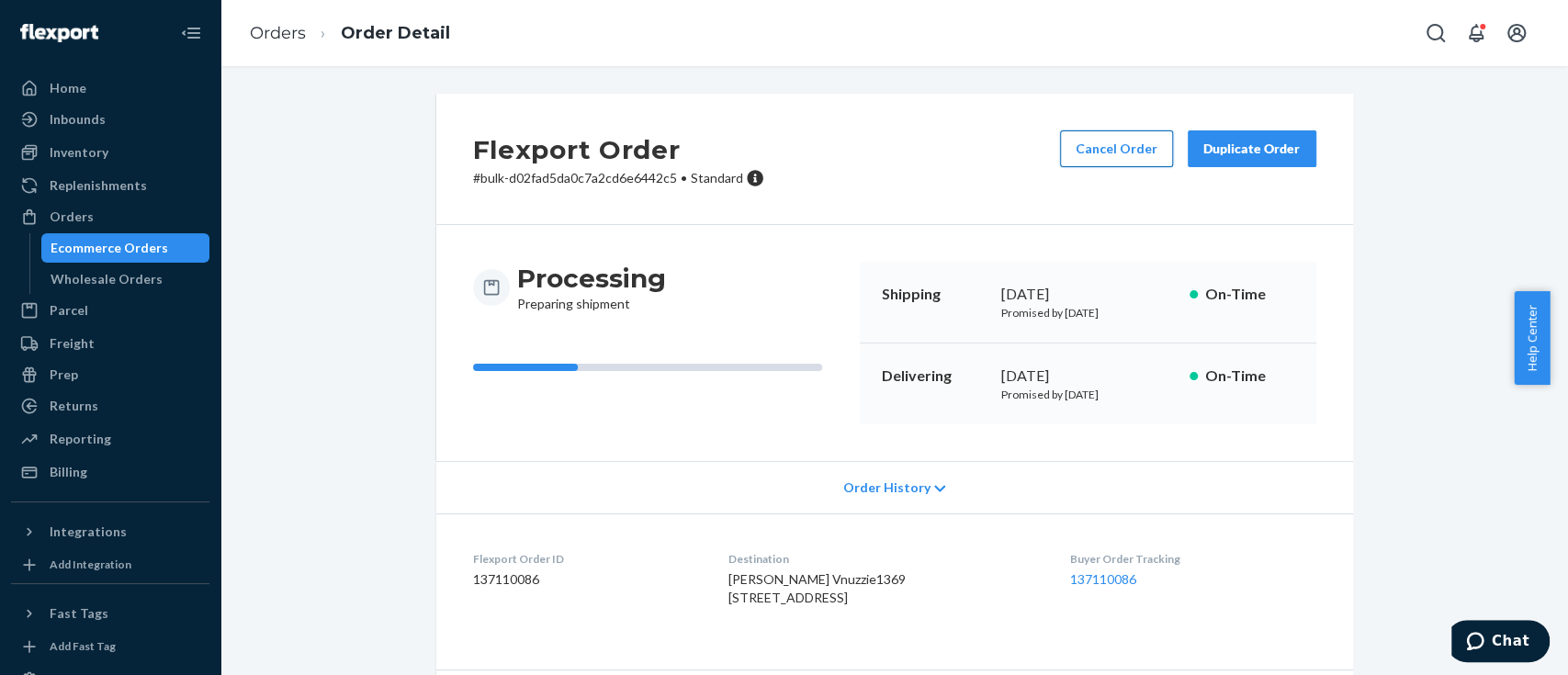
click at [1088, 157] on button "Cancel Order" at bounding box center [1116, 149] width 113 height 37
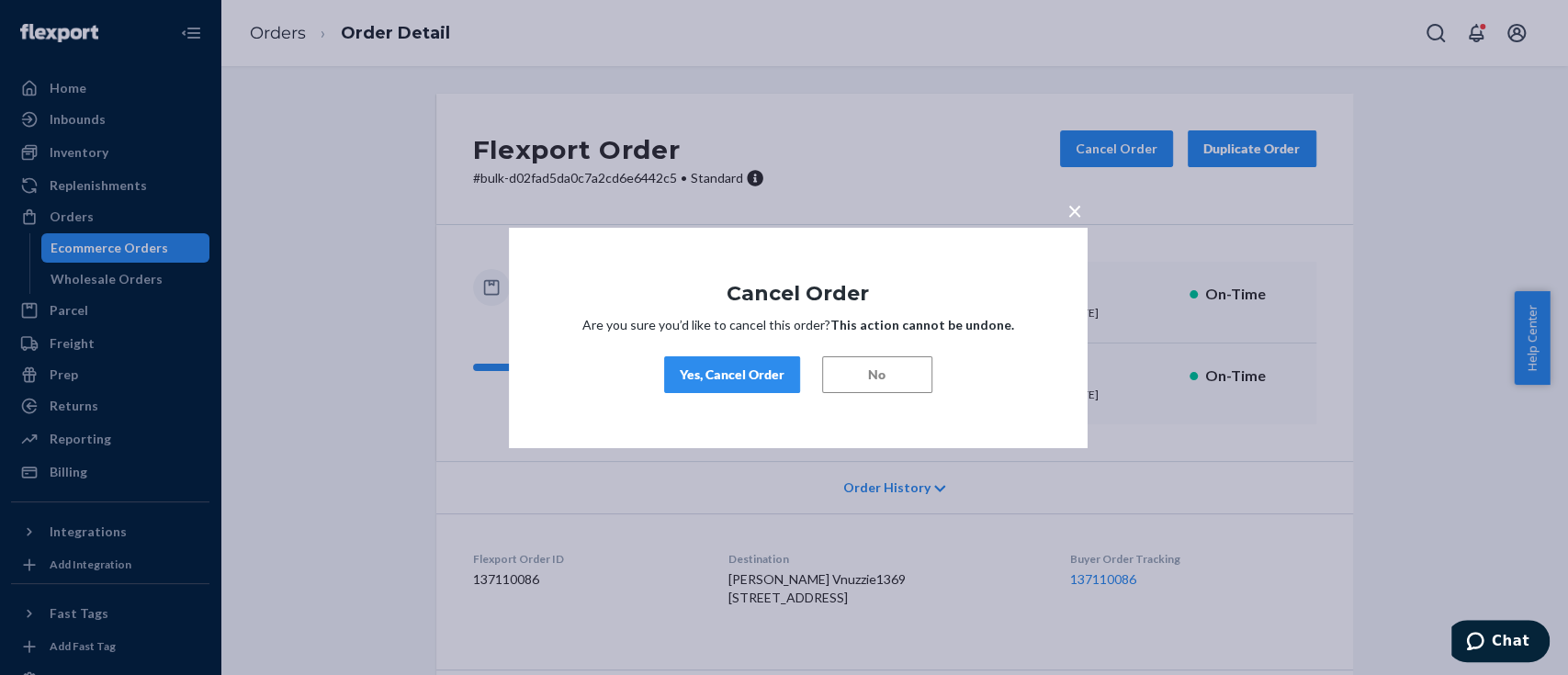
click at [776, 374] on div "Yes, Cancel Order" at bounding box center [732, 374] width 104 height 18
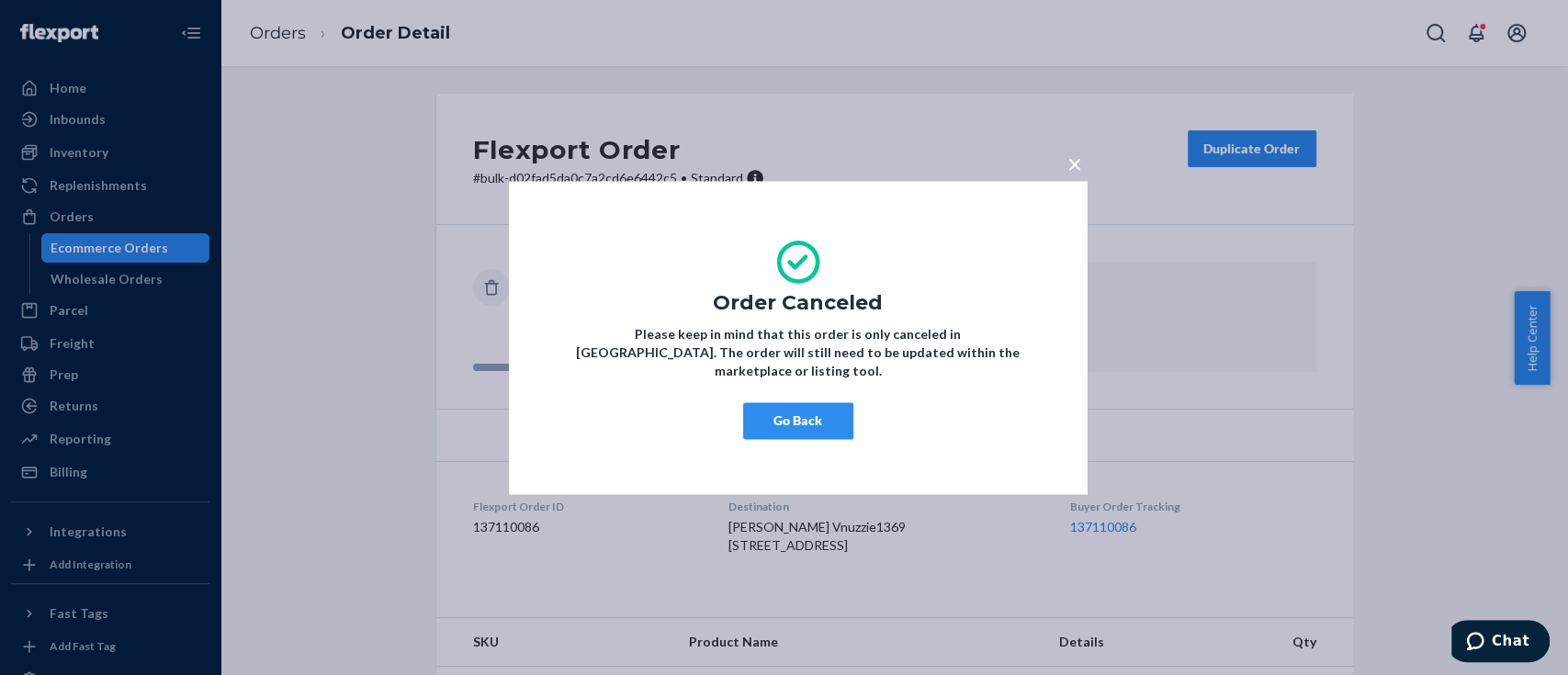
click at [825, 420] on button "Go Back" at bounding box center [798, 421] width 110 height 37
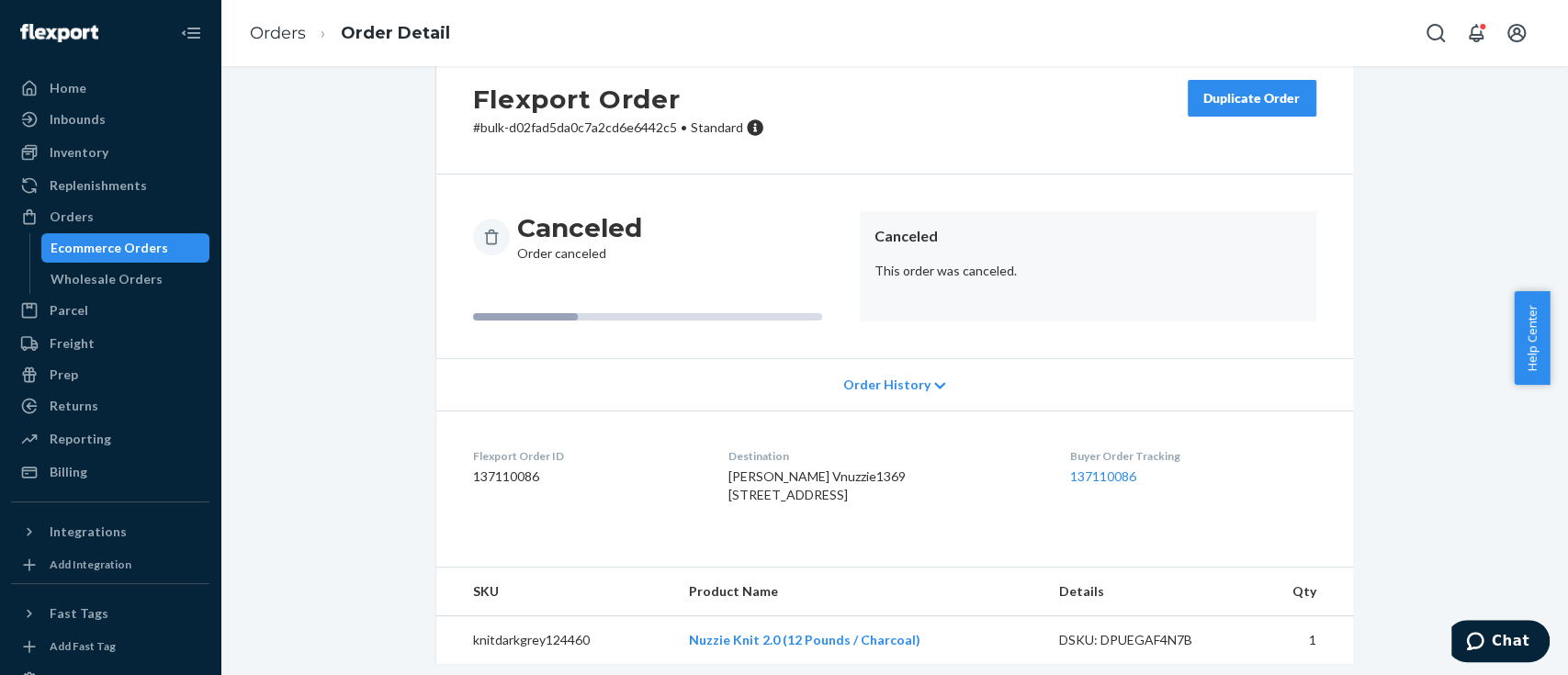
scroll to position [98, 0]
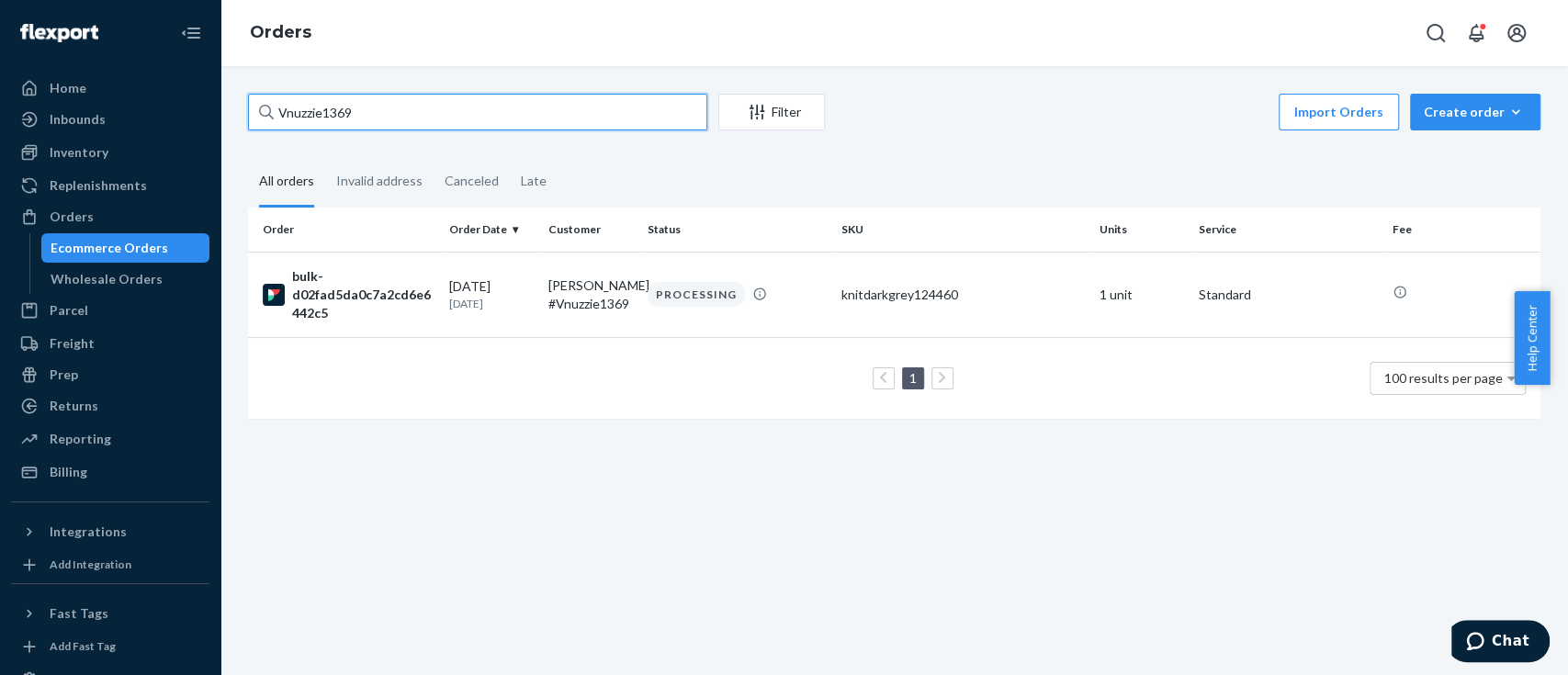
click at [301, 106] on input "Vnuzzie1369" at bounding box center [478, 112] width 460 height 37
paste input "3"
type input "Vnuzzie1339"
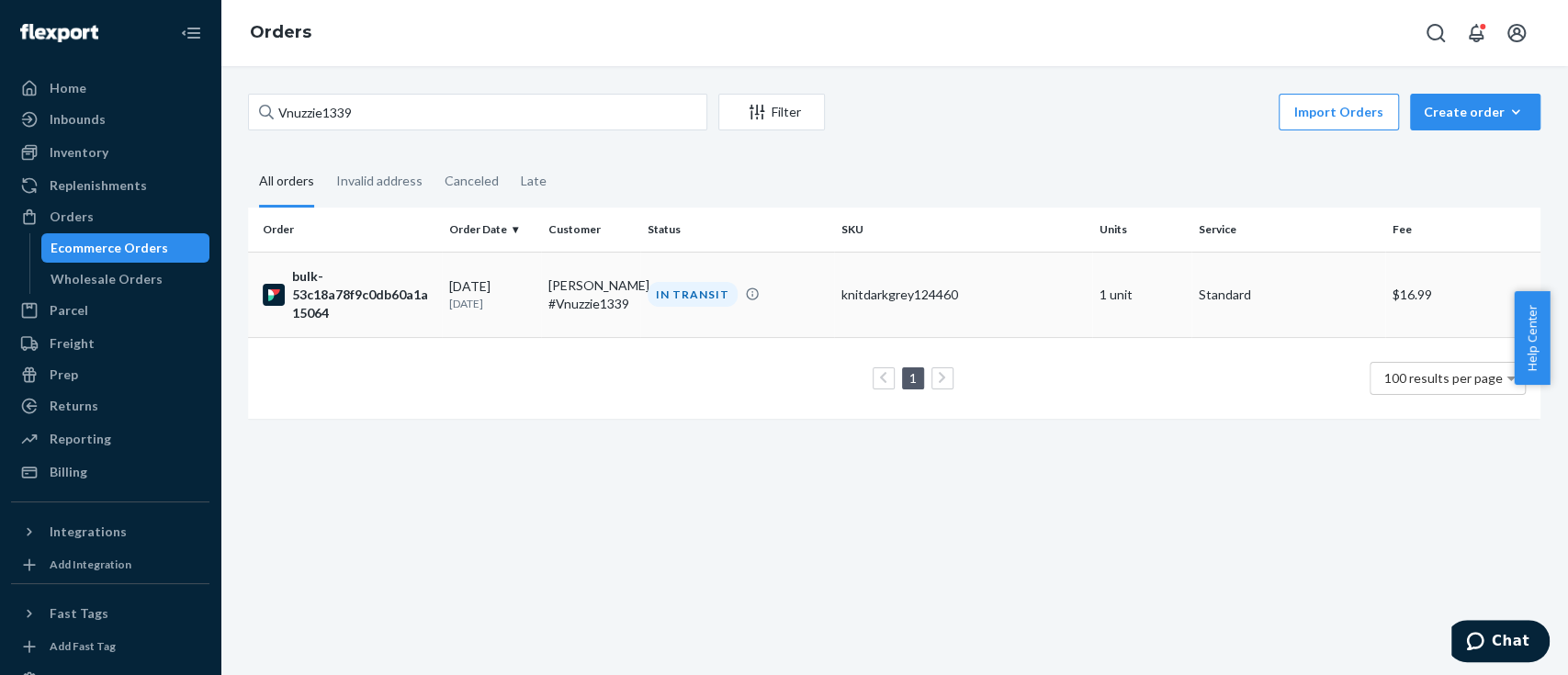
click at [330, 283] on div "bulk-53c18a78f9c0db60a1a15064" at bounding box center [348, 295] width 172 height 55
click at [300, 106] on input "Vnuzzie1339" at bounding box center [478, 112] width 460 height 37
paste input "23"
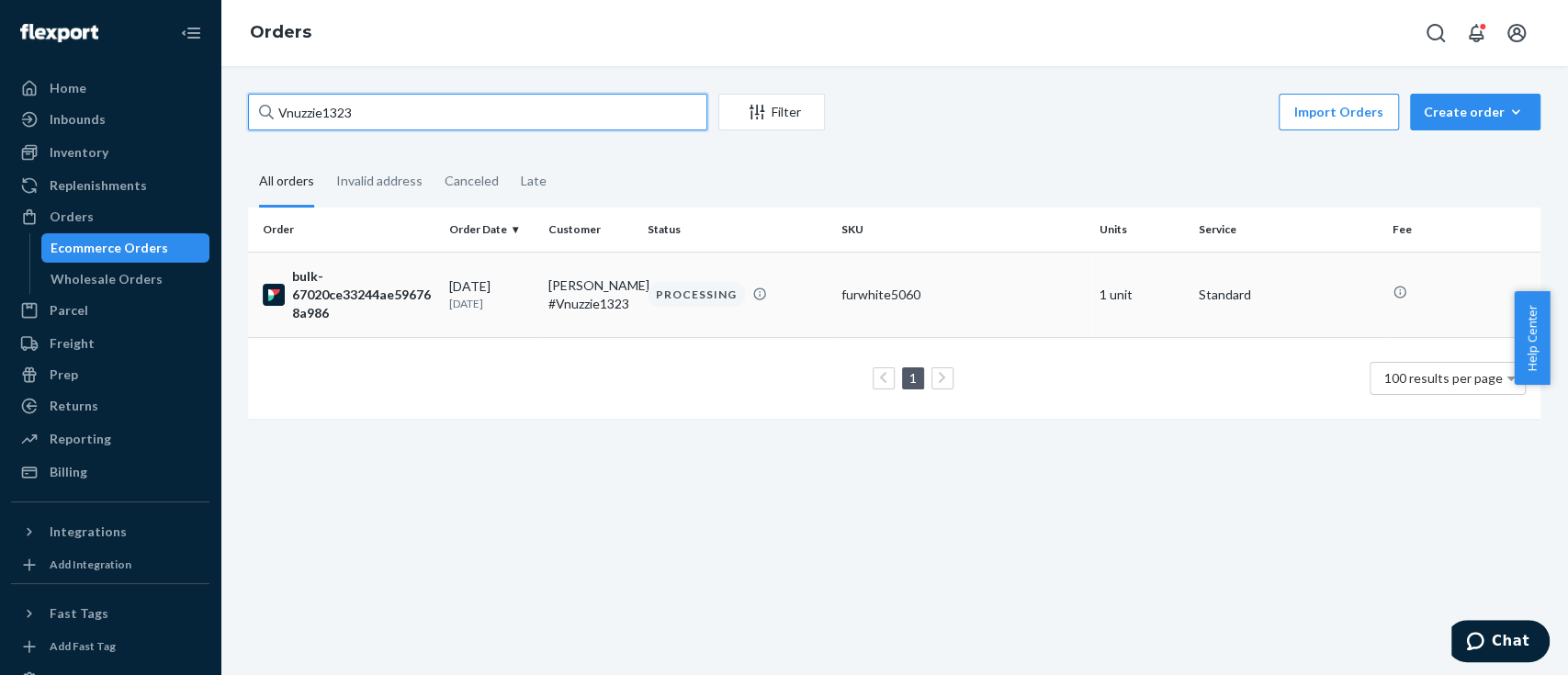
type input "Vnuzzie1323"
click at [383, 294] on div "bulk-67020ce33244ae596768a986" at bounding box center [348, 295] width 172 height 55
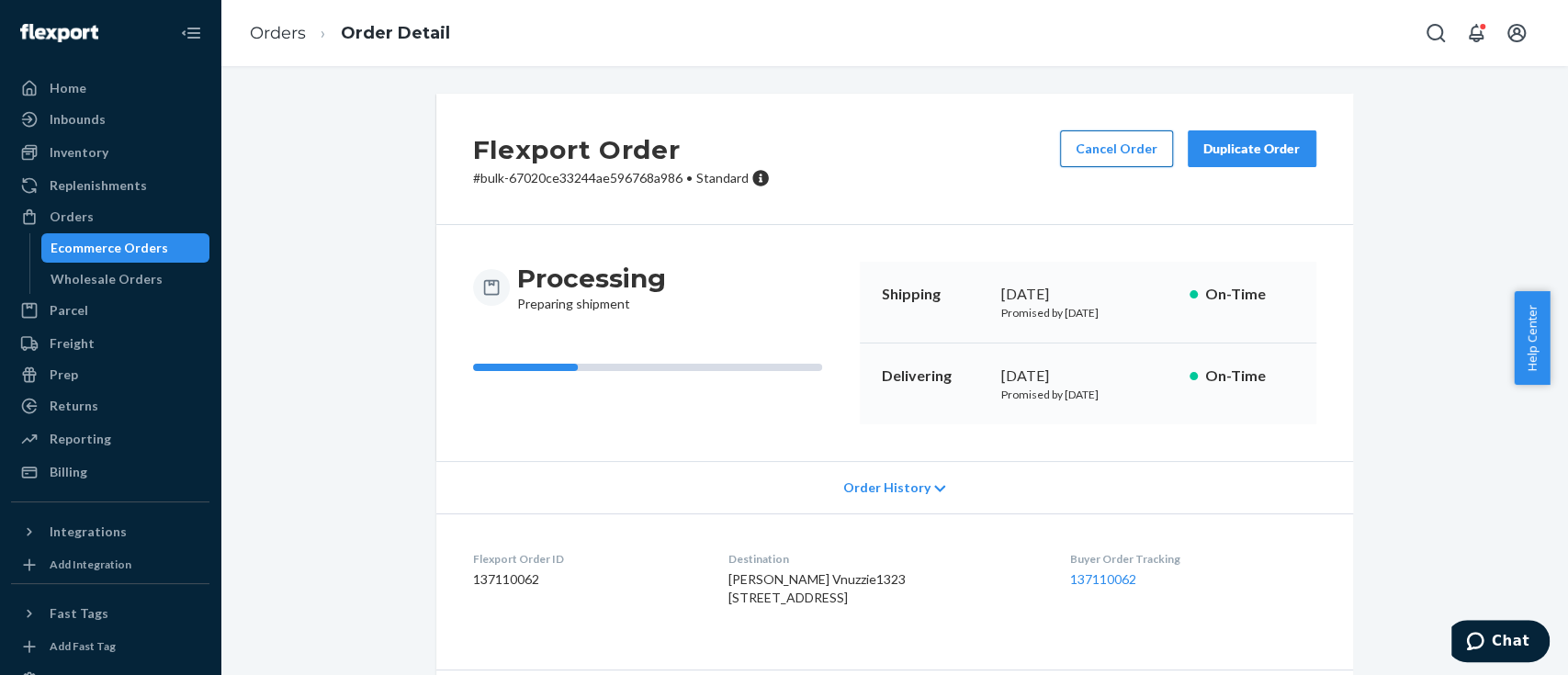
click at [1100, 152] on button "Cancel Order" at bounding box center [1116, 149] width 113 height 37
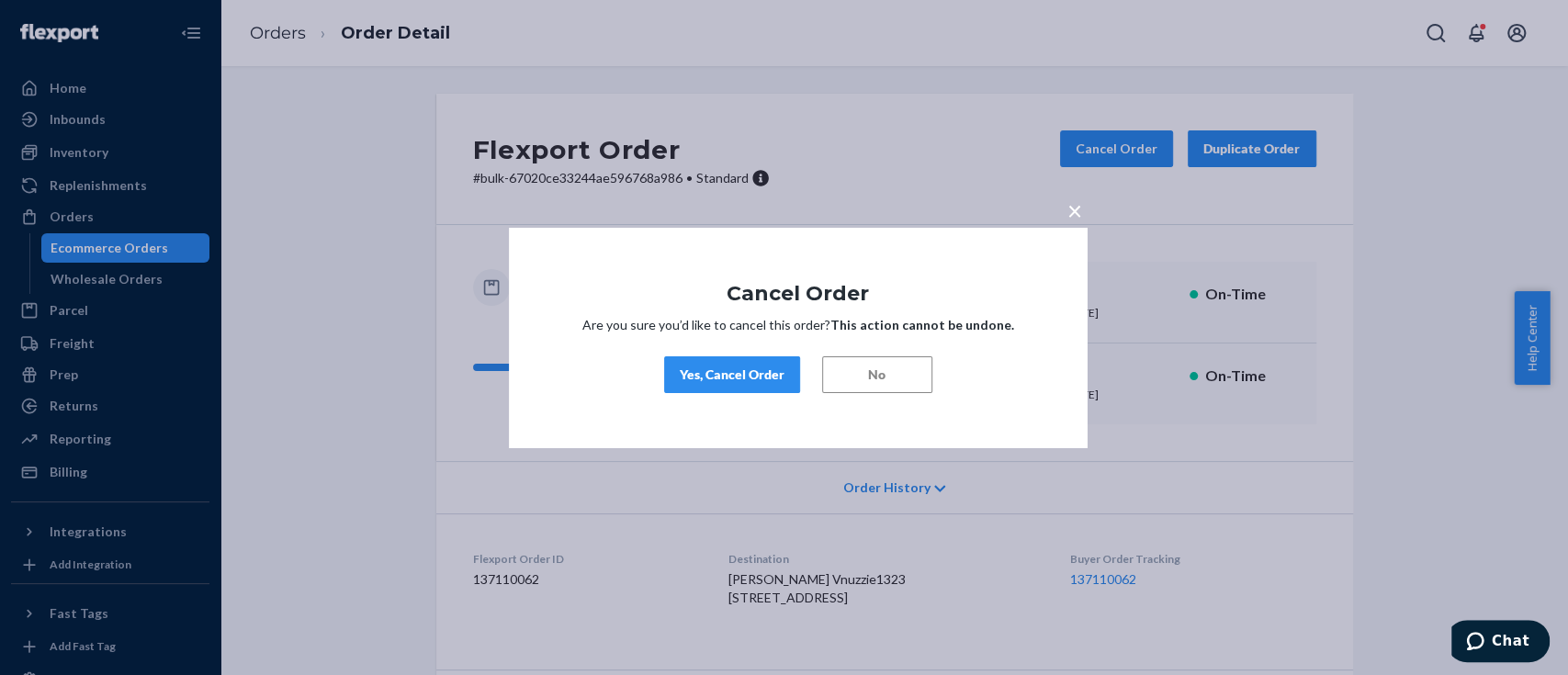
click at [745, 377] on div "Yes, Cancel Order" at bounding box center [732, 374] width 104 height 18
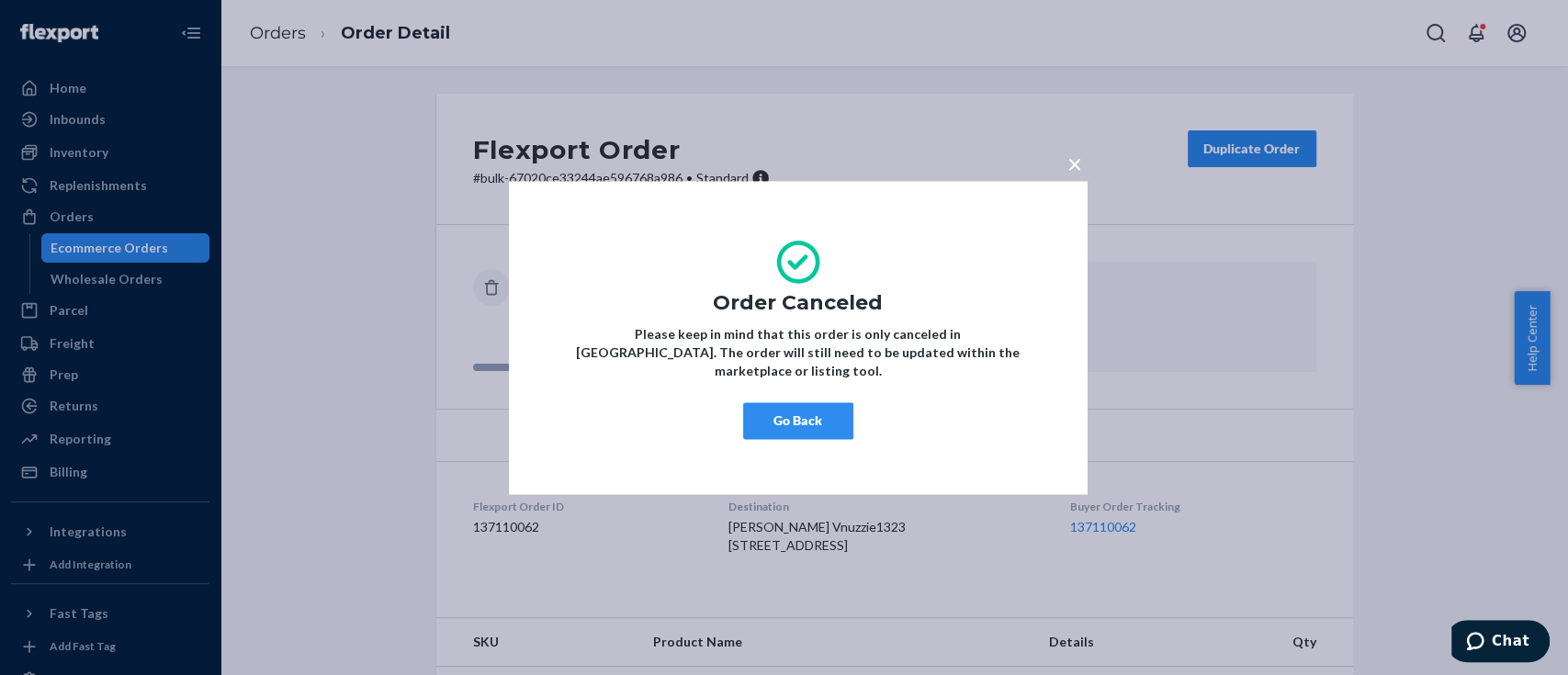
click at [803, 403] on button "Go Back" at bounding box center [798, 421] width 110 height 37
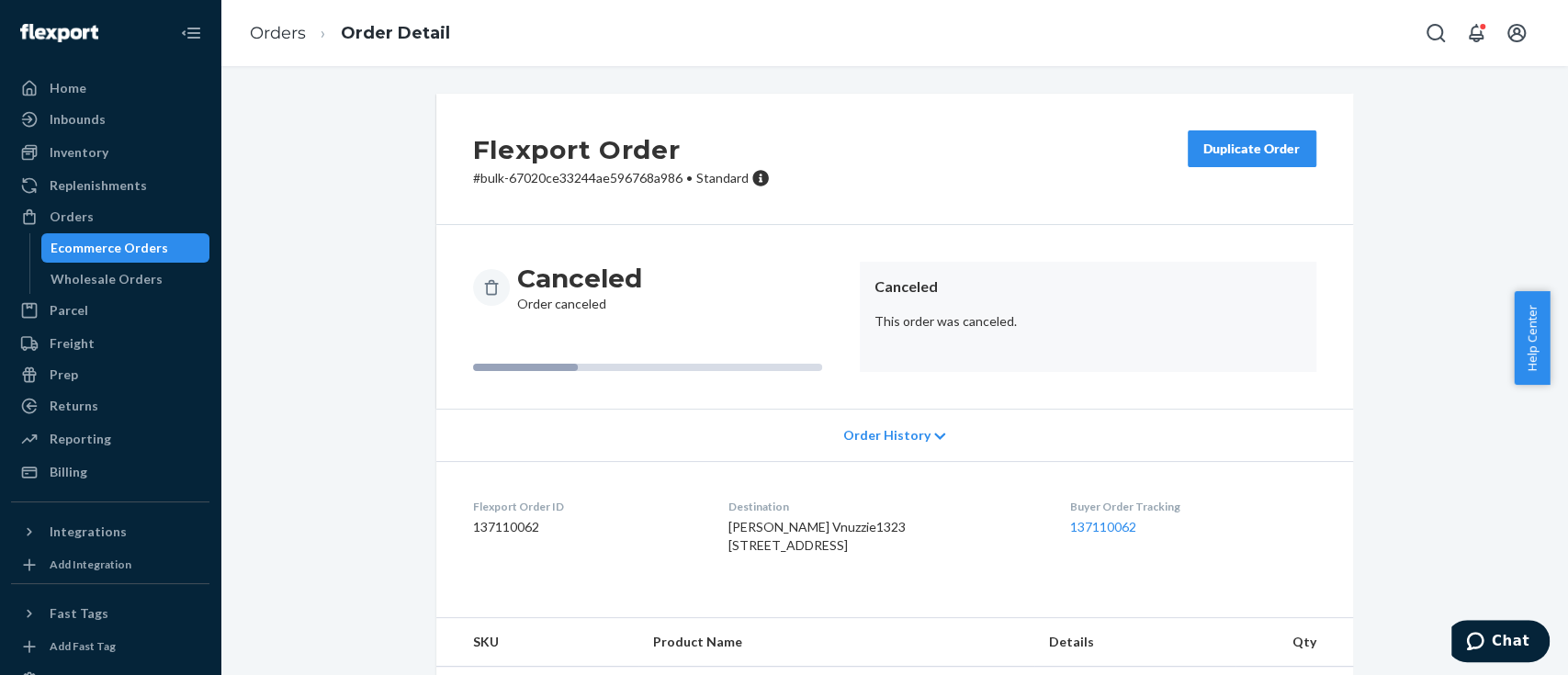
click at [114, 242] on div "Ecommerce Orders" at bounding box center [109, 247] width 118 height 18
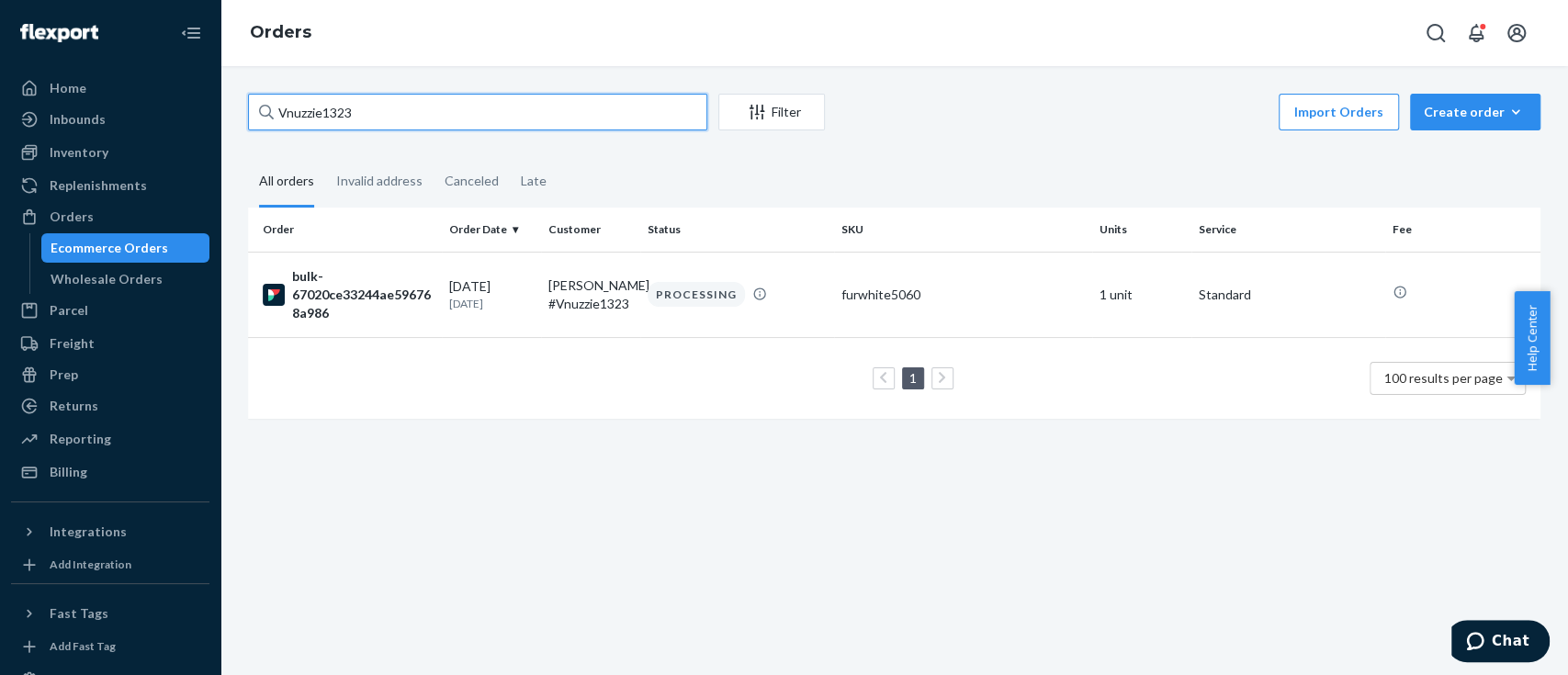
click at [343, 110] on input "Vnuzzie1323" at bounding box center [478, 112] width 460 height 37
paste input "1"
type input "Vnuzzie1321"
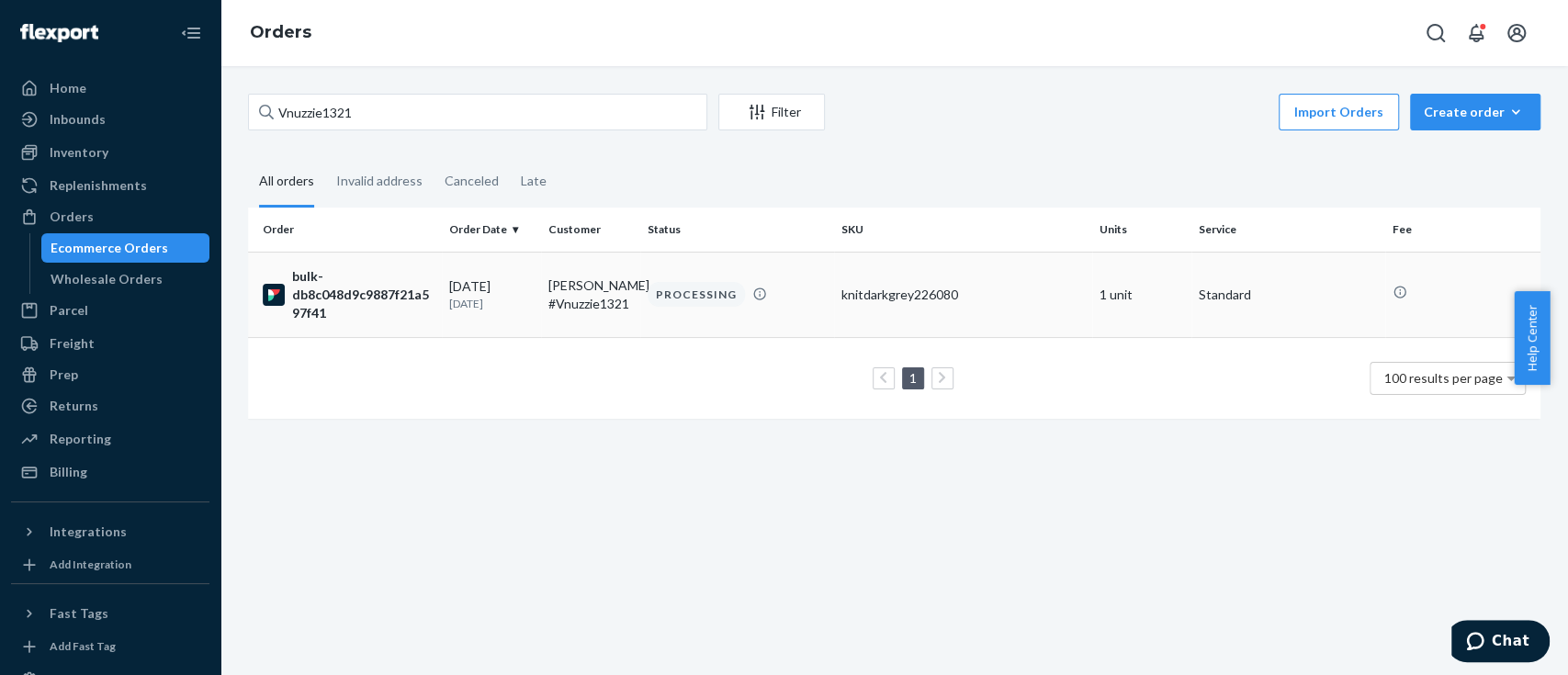
click at [345, 291] on div "bulk-db8c048d9c9887f21a597f41" at bounding box center [348, 295] width 172 height 55
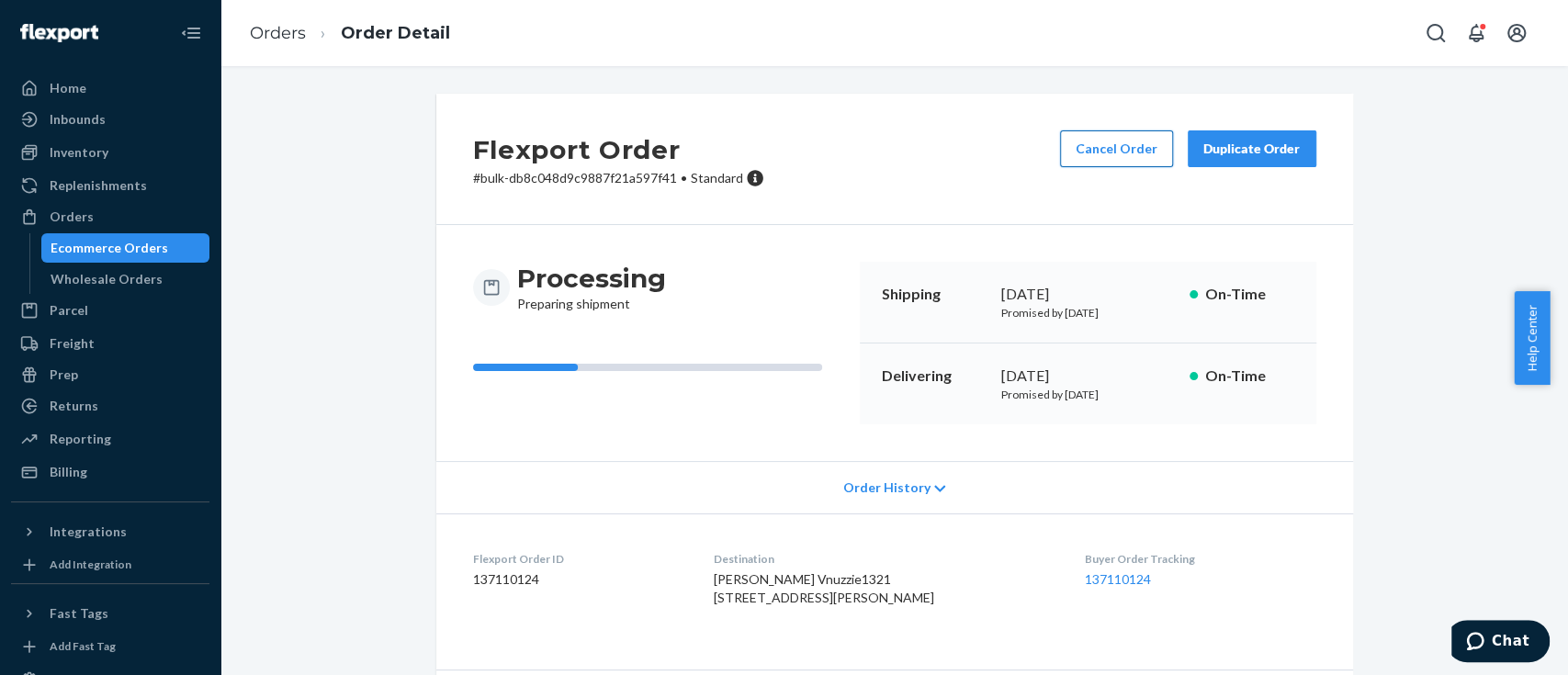
click at [1103, 141] on button "Cancel Order" at bounding box center [1116, 149] width 113 height 37
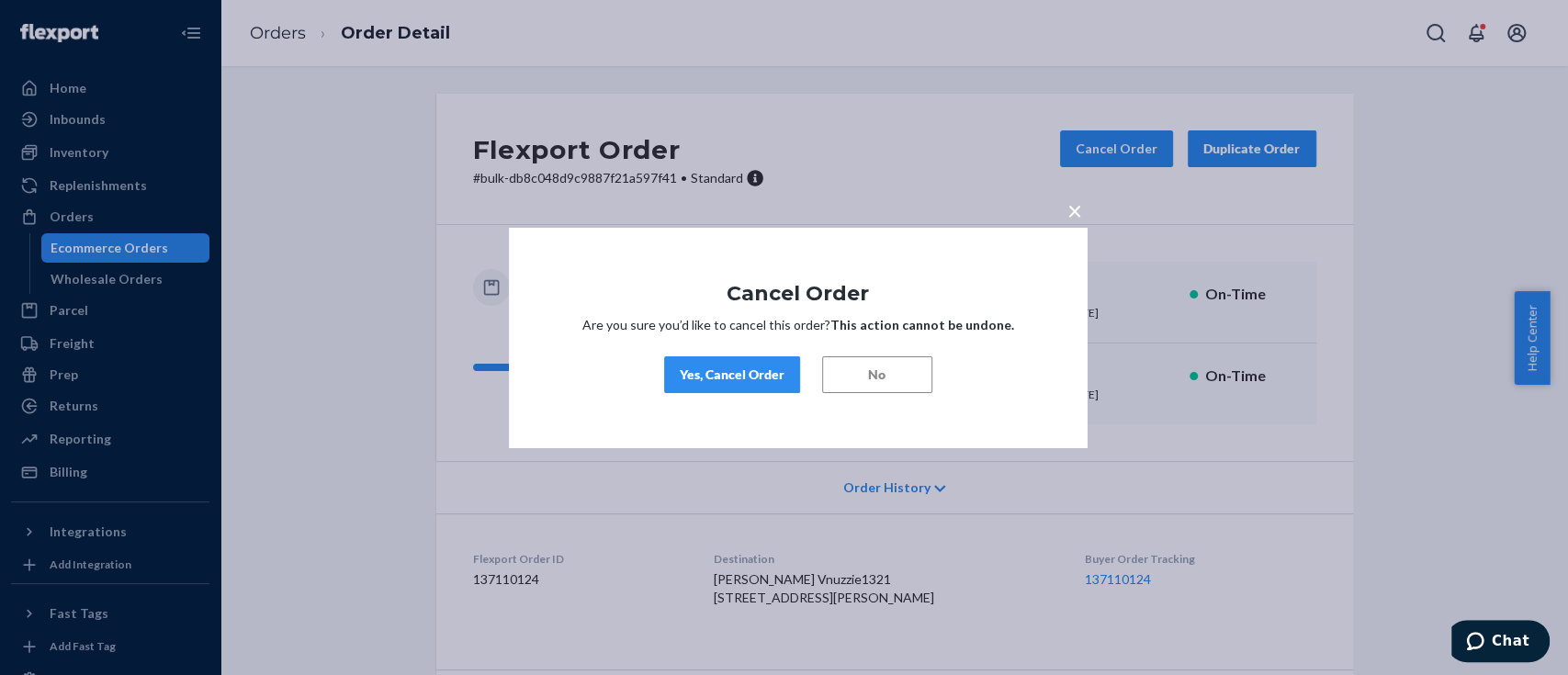
click at [705, 374] on div "Yes, Cancel Order" at bounding box center [732, 374] width 104 height 18
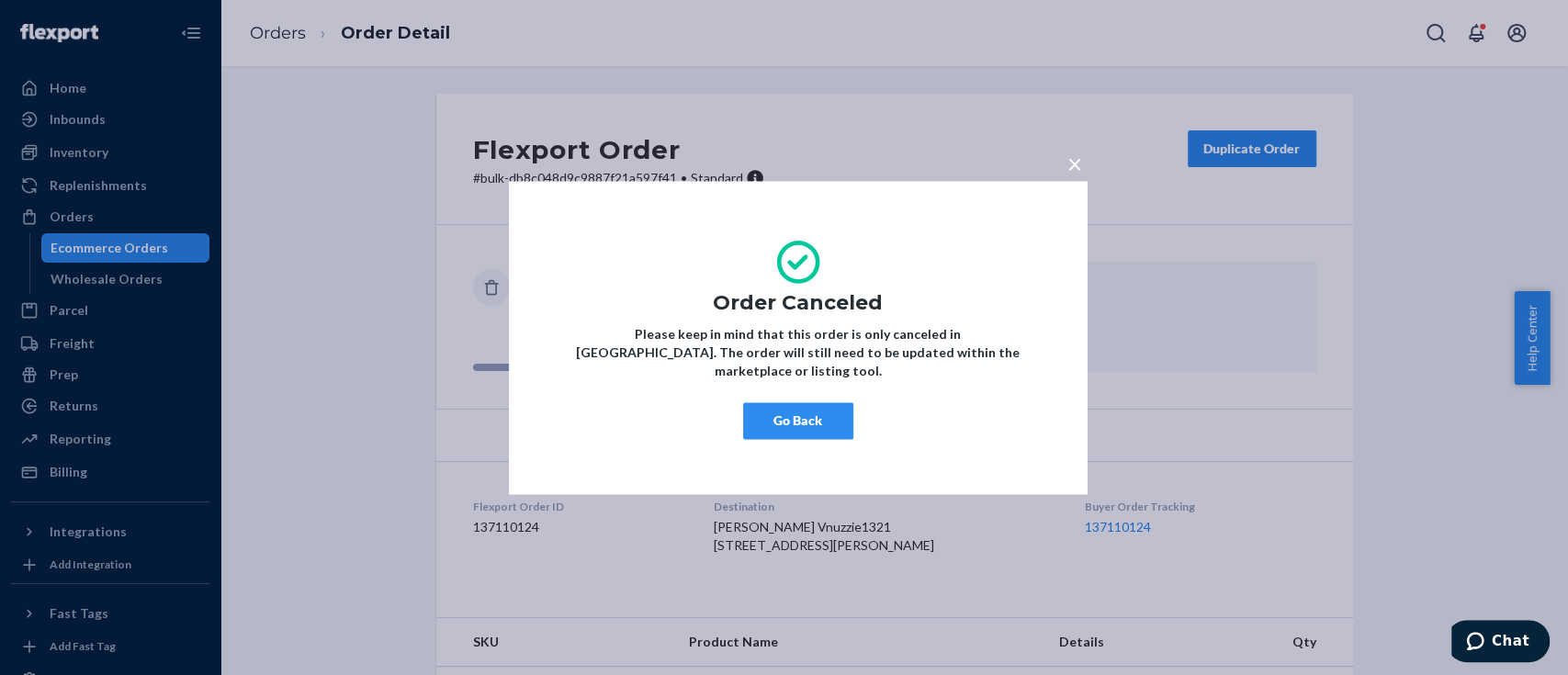
click at [773, 416] on button "Go Back" at bounding box center [798, 421] width 110 height 37
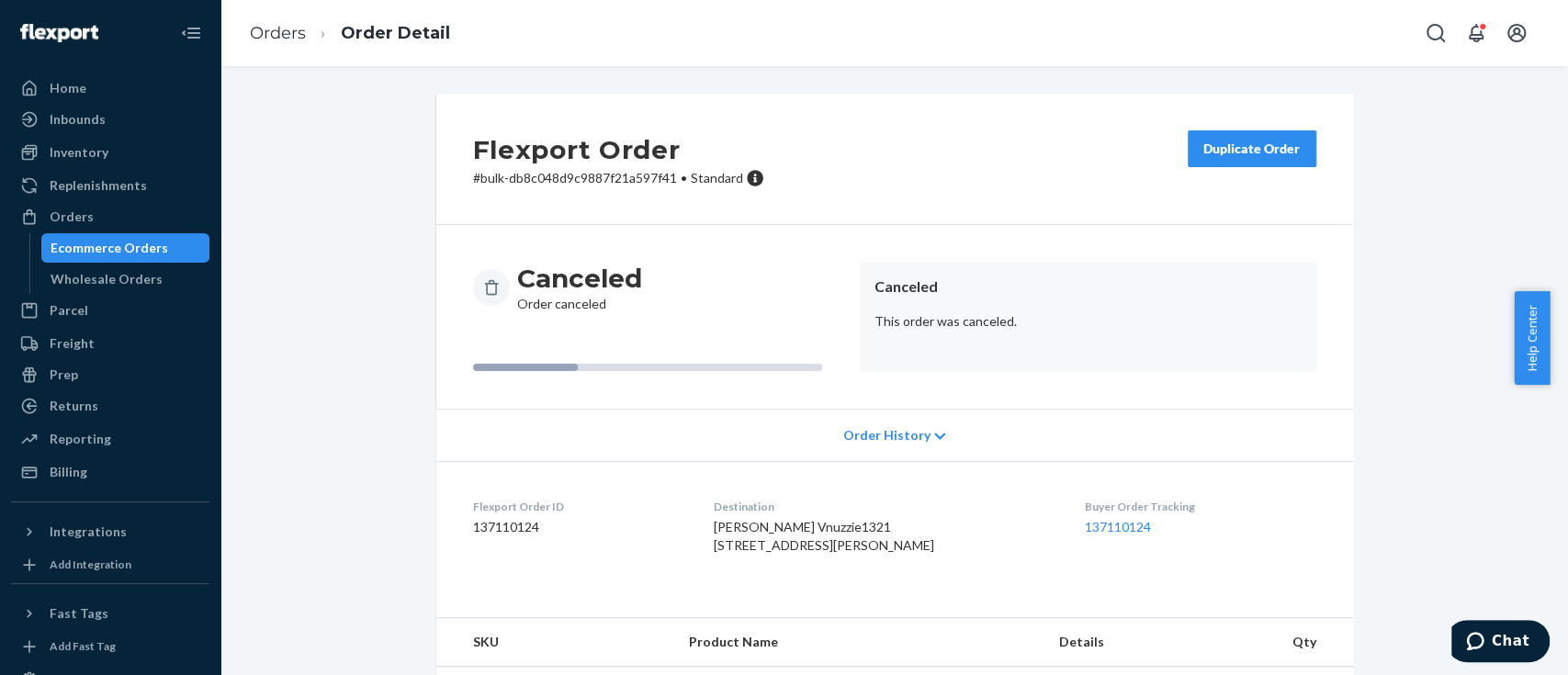
click at [116, 245] on div "Ecommerce Orders" at bounding box center [109, 247] width 118 height 18
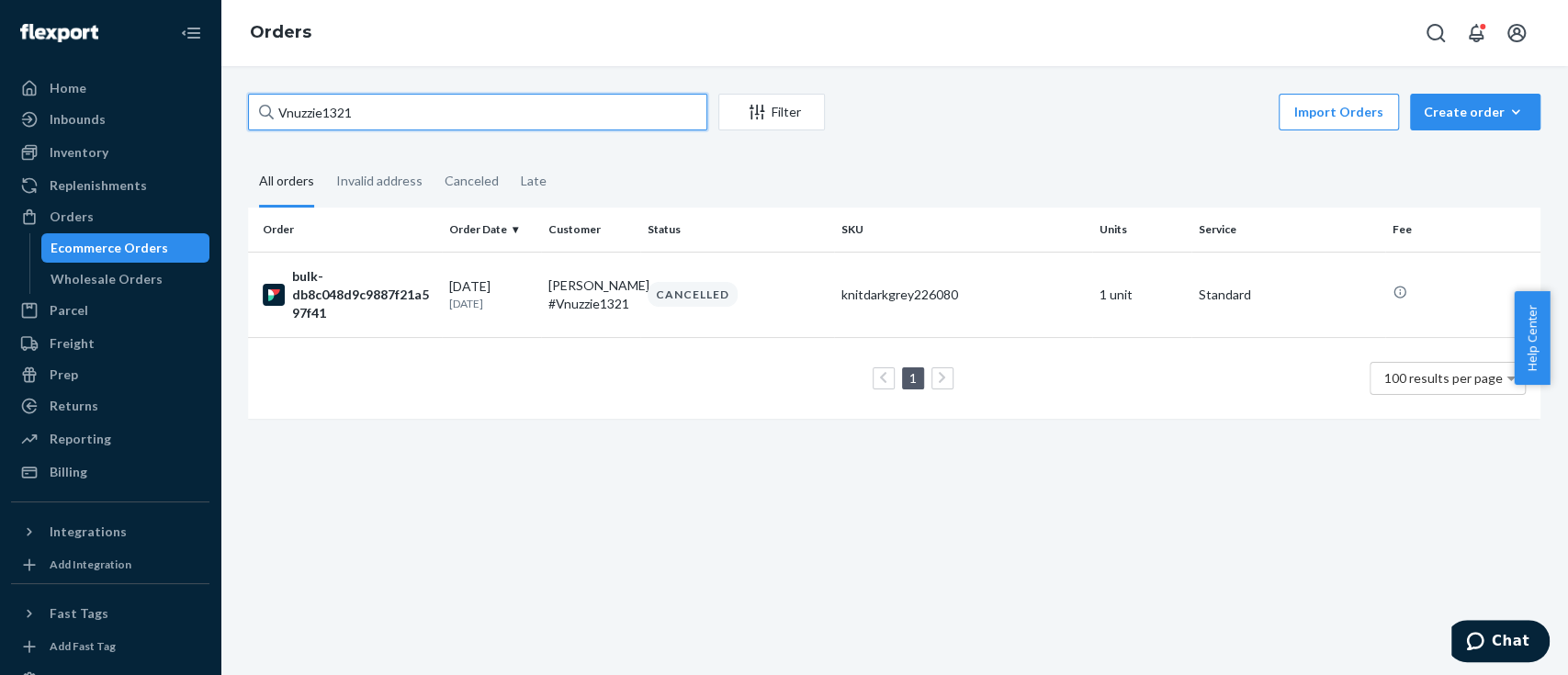
click at [314, 107] on input "Vnuzzie1321" at bounding box center [478, 112] width 460 height 37
paste input "10"
type input "Vnuzzie1310"
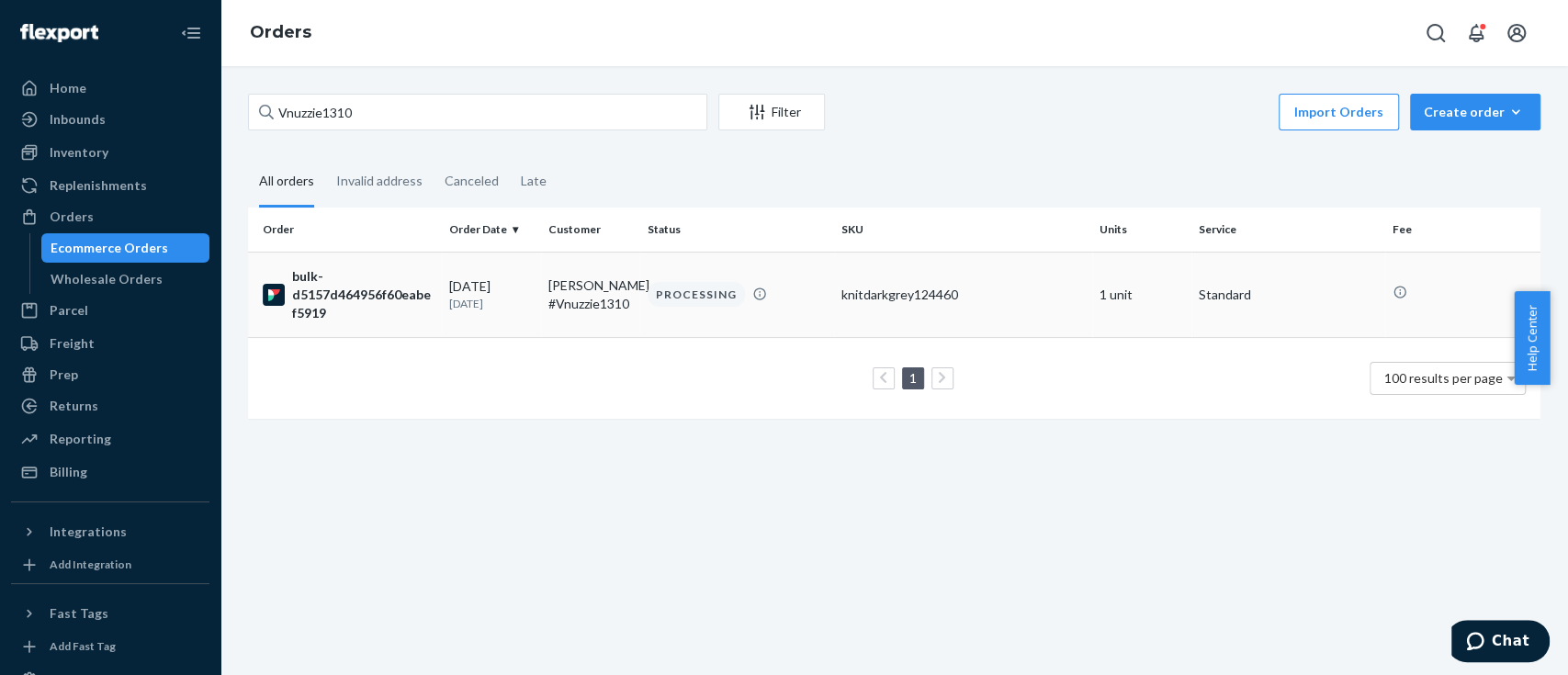
click at [329, 286] on div "bulk-d5157d464956f60eabef5919" at bounding box center [348, 295] width 172 height 55
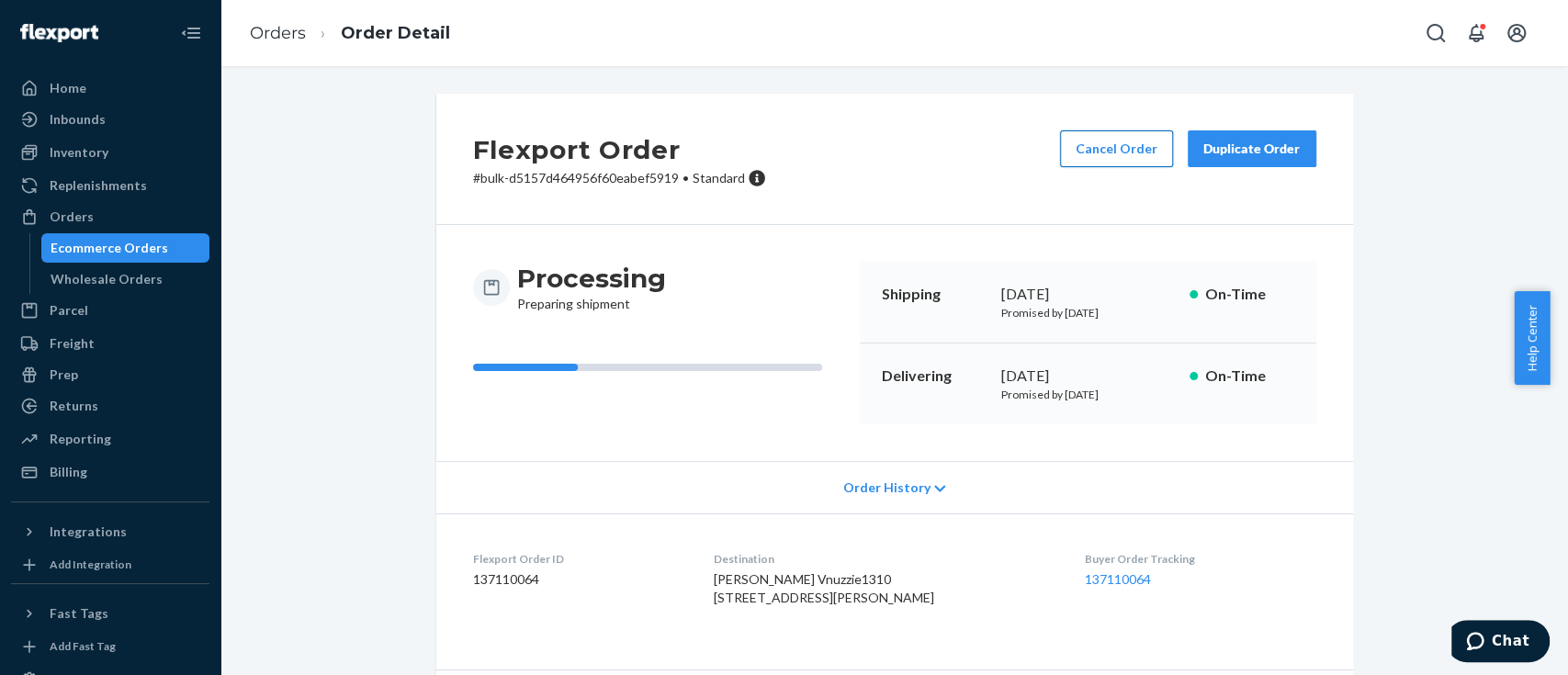
click at [1097, 149] on button "Cancel Order" at bounding box center [1116, 149] width 113 height 37
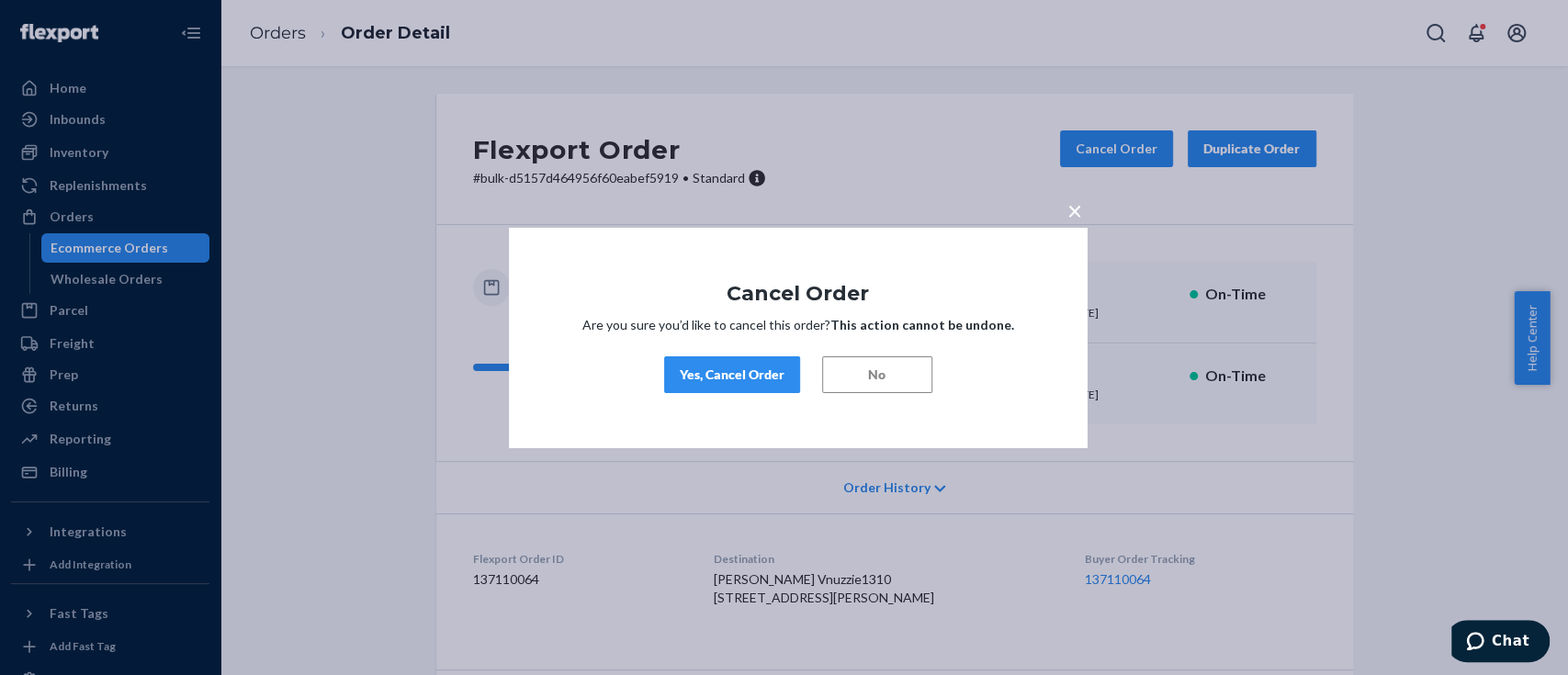
click at [696, 371] on div "Yes, Cancel Order" at bounding box center [732, 374] width 104 height 18
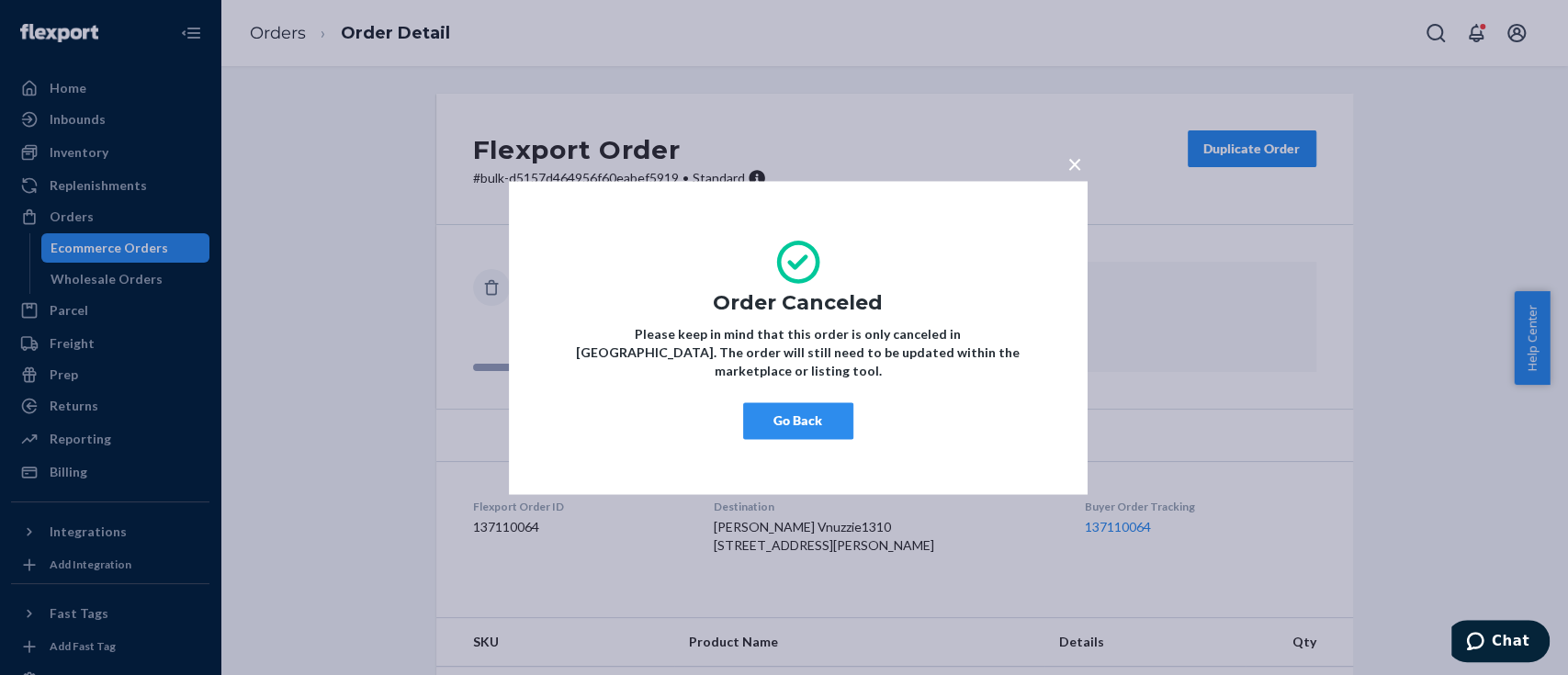
click at [802, 408] on button "Go Back" at bounding box center [798, 421] width 110 height 37
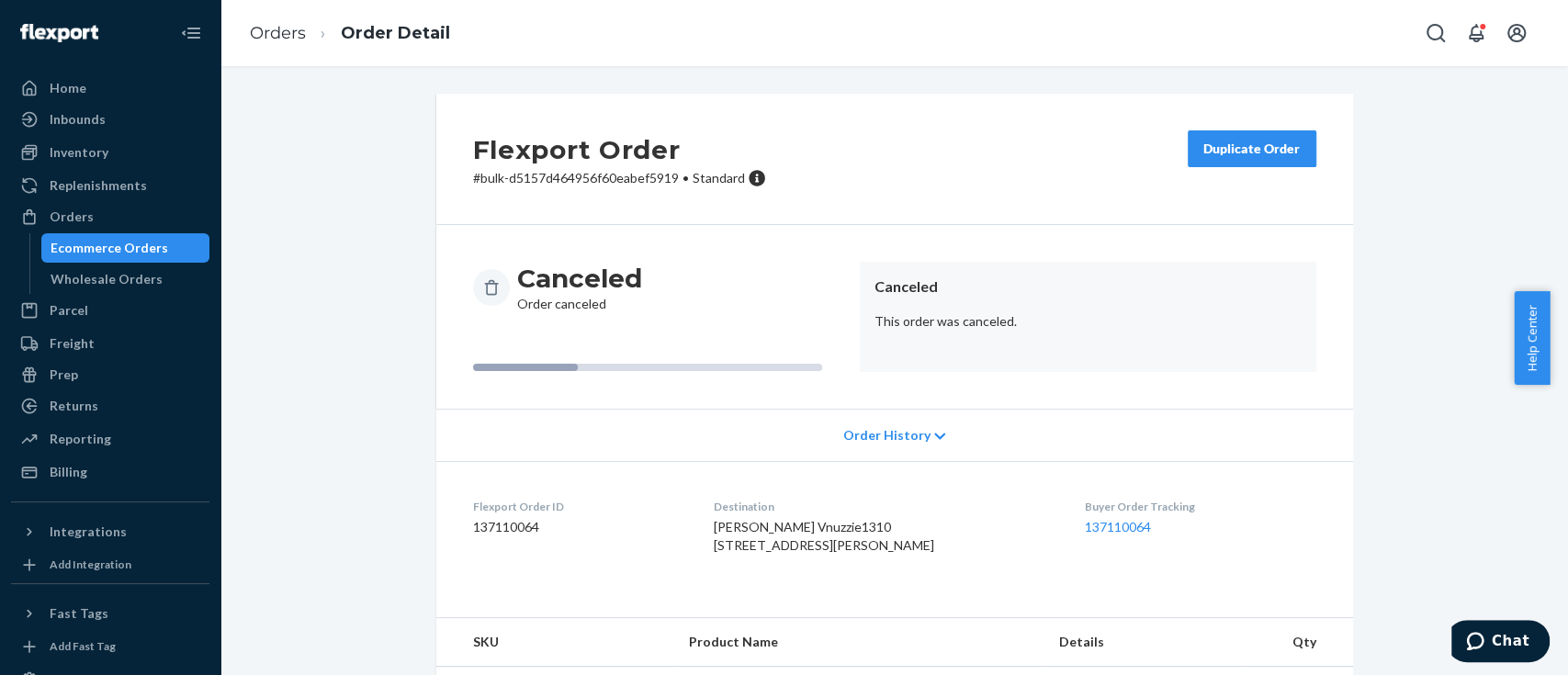
click at [124, 246] on div "Ecommerce Orders" at bounding box center [109, 247] width 118 height 18
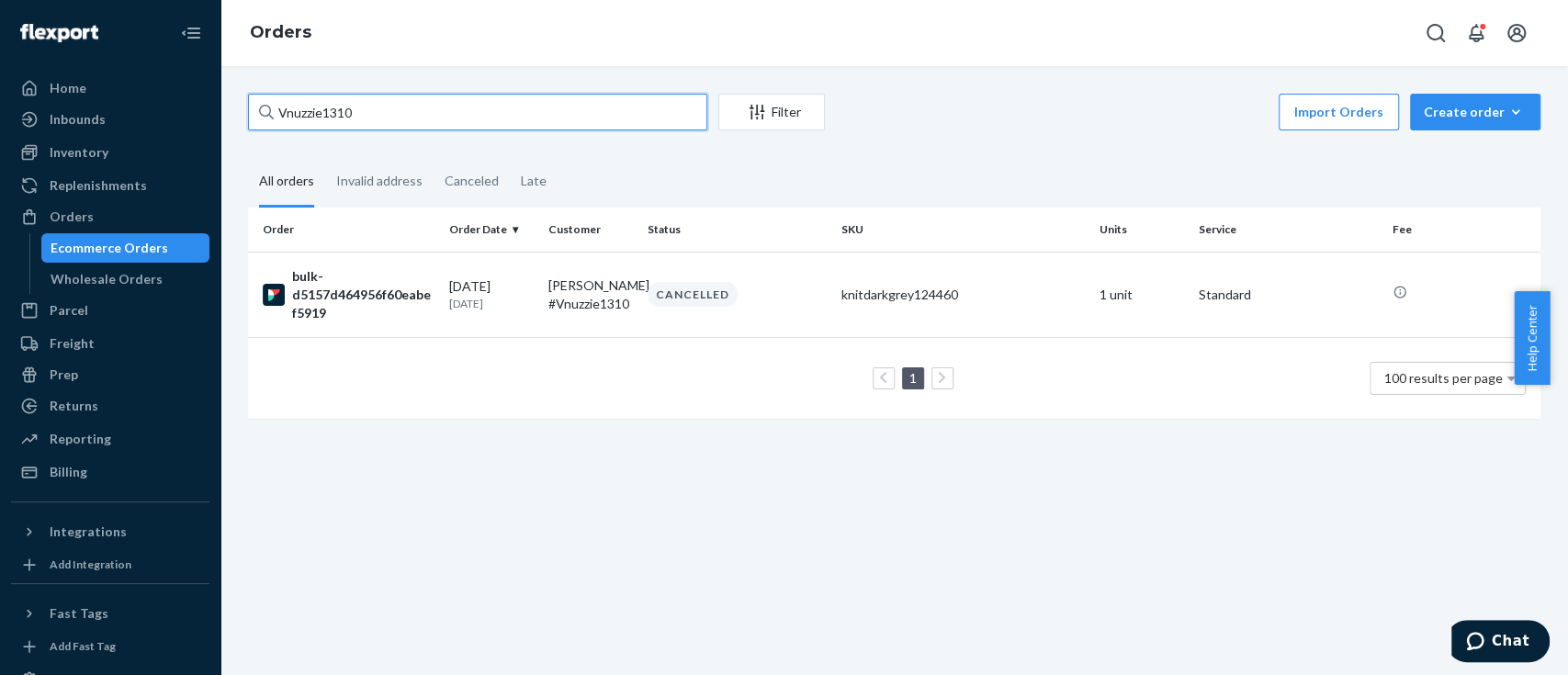
click at [323, 116] on input "Vnuzzie1310" at bounding box center [478, 112] width 460 height 37
paste input "03"
type input "Vnuzzie1303"
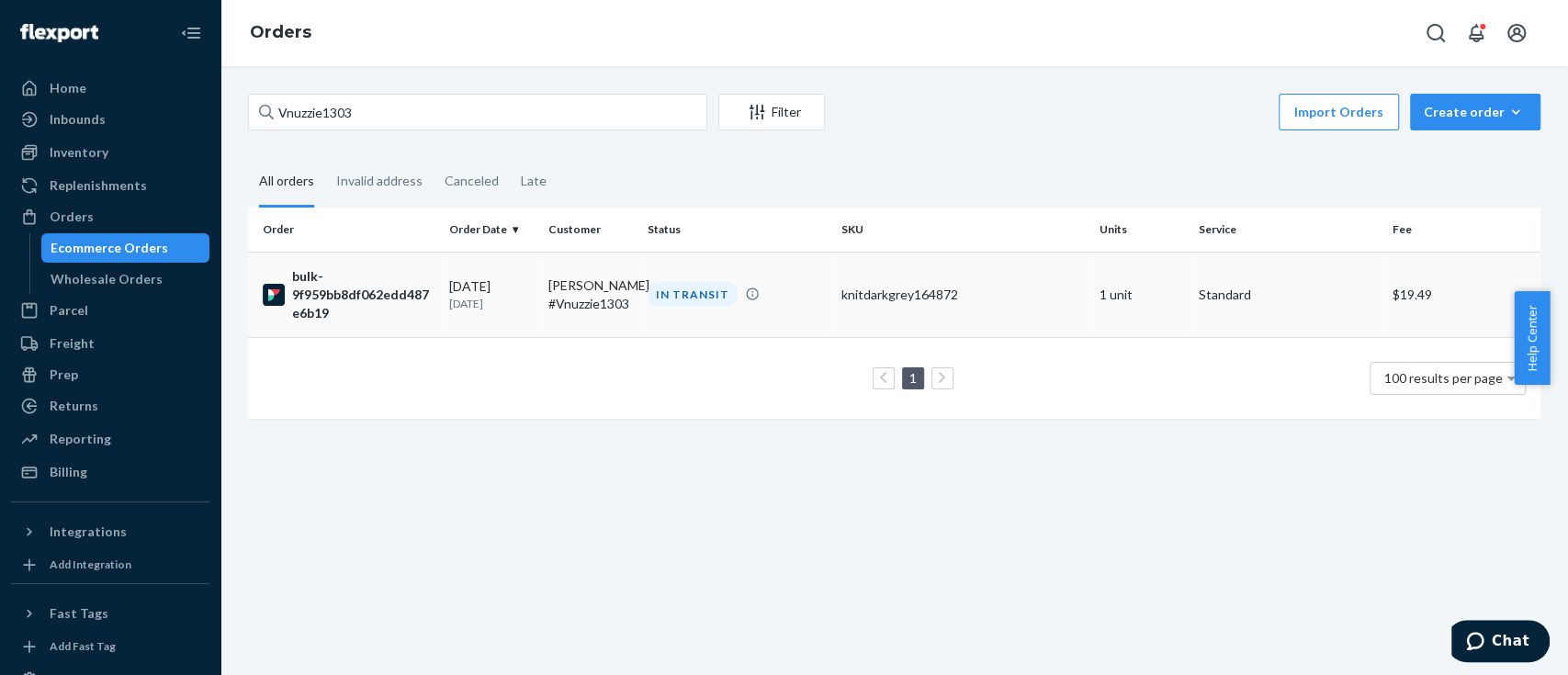
click at [367, 303] on div "bulk-9f959bb8df062edd487e6b19" at bounding box center [348, 295] width 172 height 55
click at [309, 104] on input "Vnuzzie1303" at bounding box center [478, 112] width 460 height 37
paste input "291"
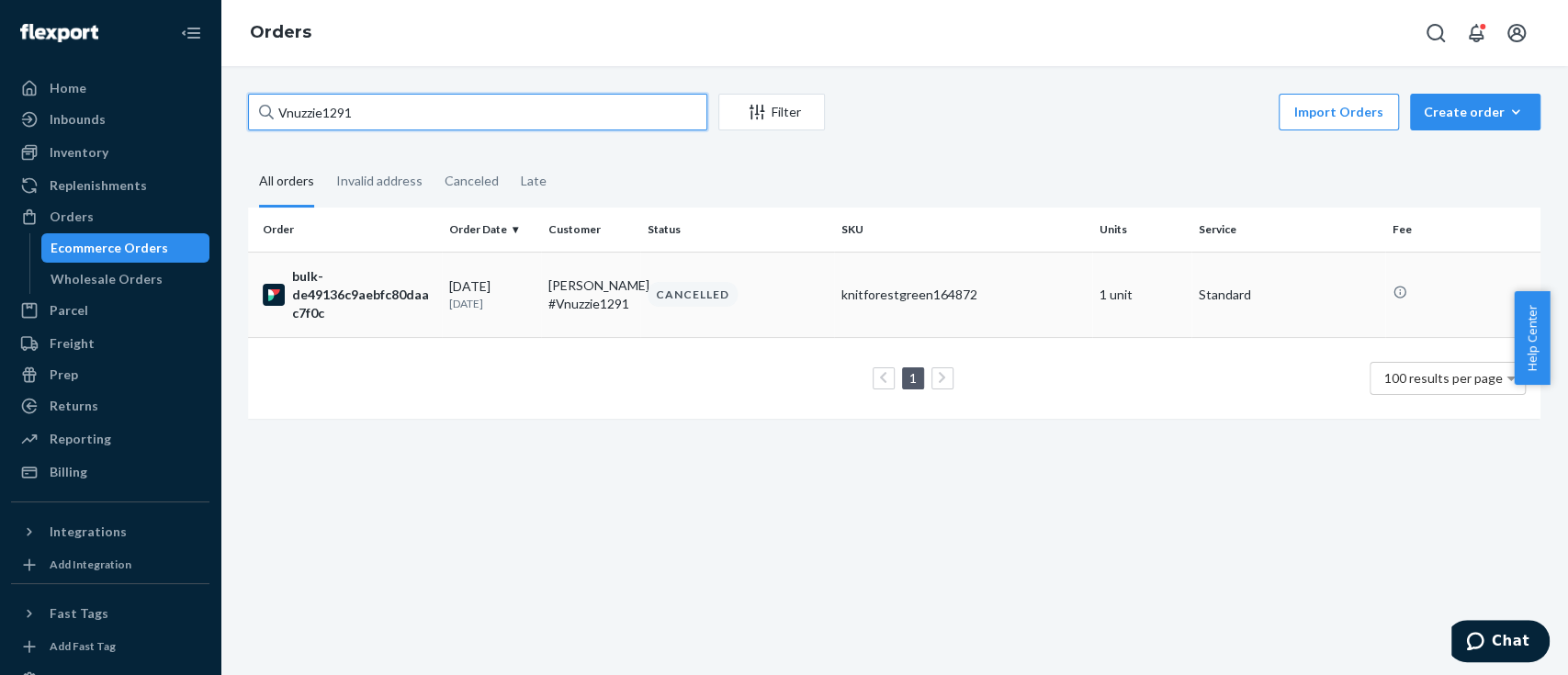
type input "Vnuzzie1291"
click at [335, 284] on div "bulk-de49136c9aebfc80daac7f0c" at bounding box center [348, 295] width 172 height 55
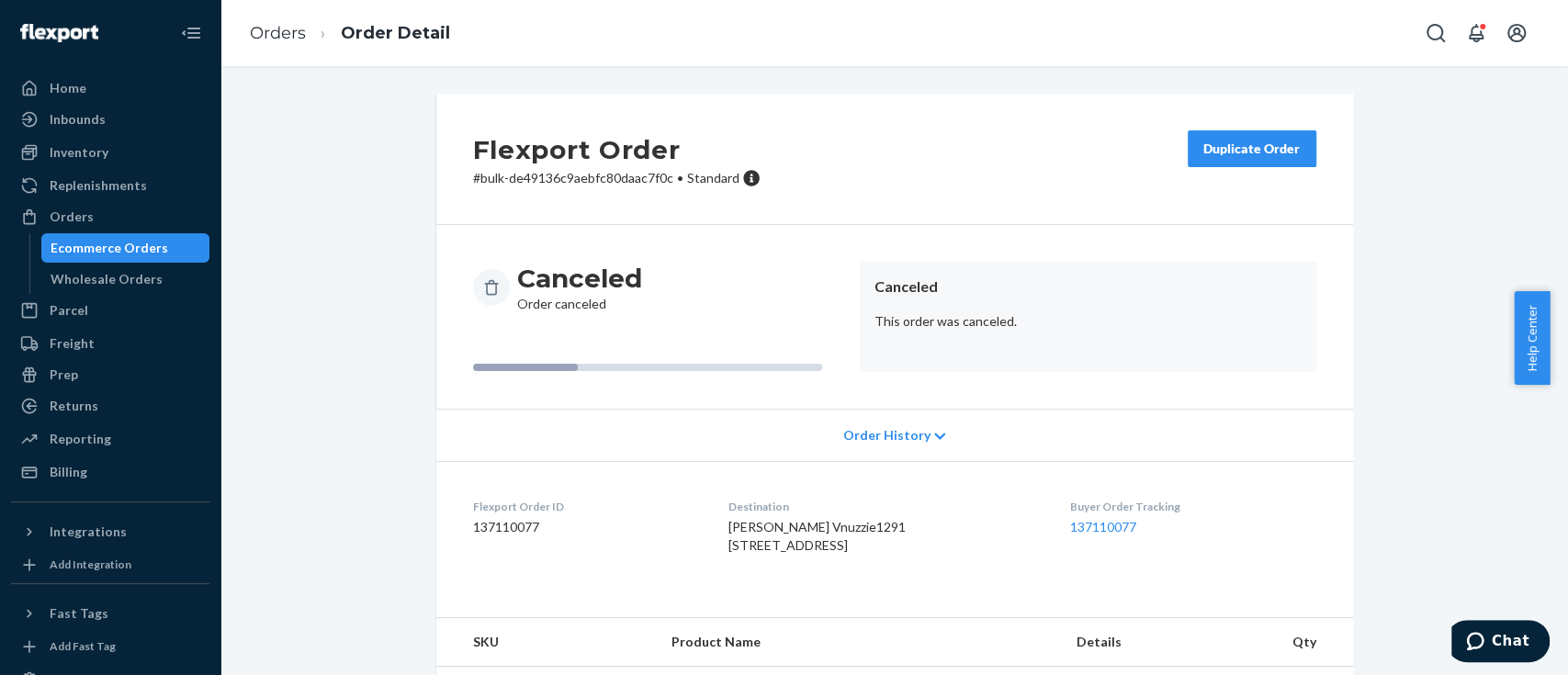
click at [120, 246] on div "Ecommerce Orders" at bounding box center [109, 247] width 118 height 18
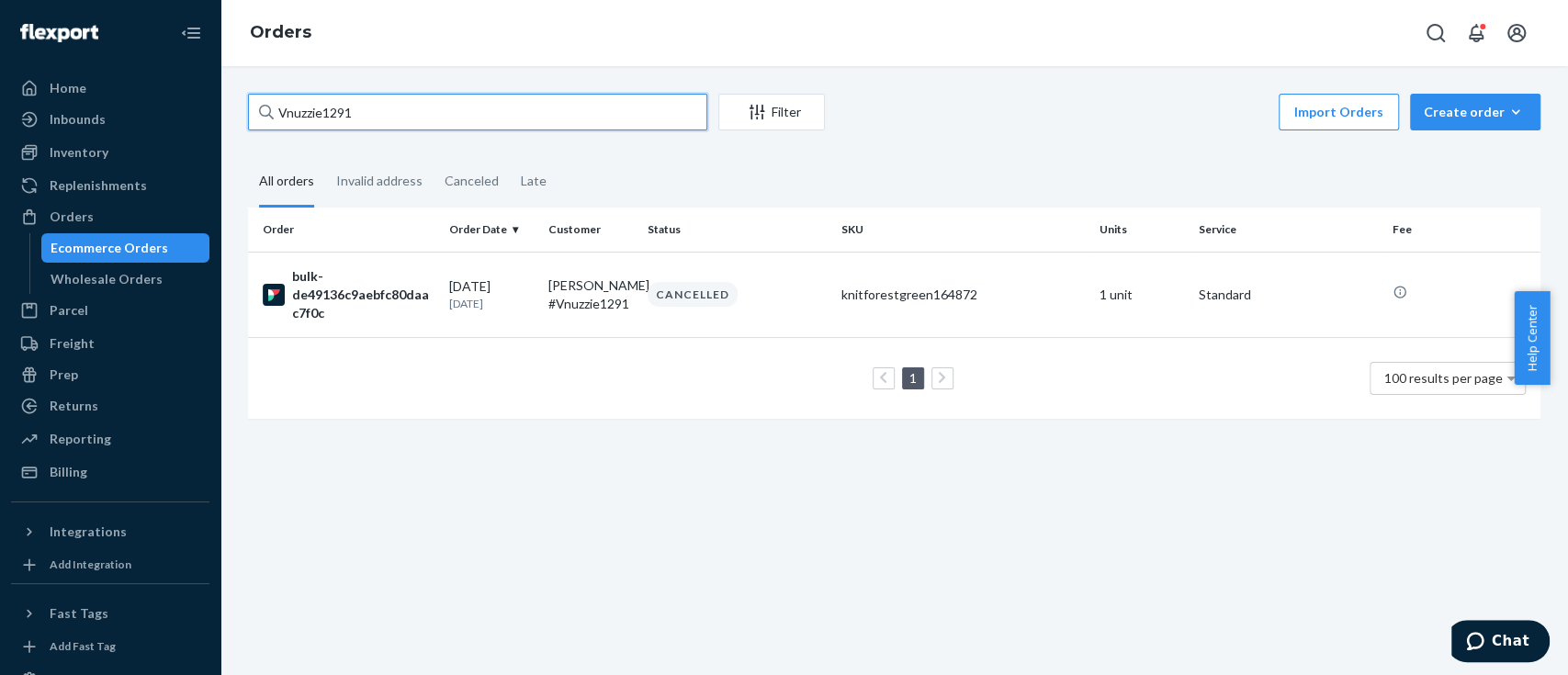
click at [313, 109] on input "Vnuzzie1291" at bounding box center [478, 112] width 460 height 37
paste input "0"
click at [306, 114] on input "Vnuzzie1290" at bounding box center [478, 112] width 460 height 37
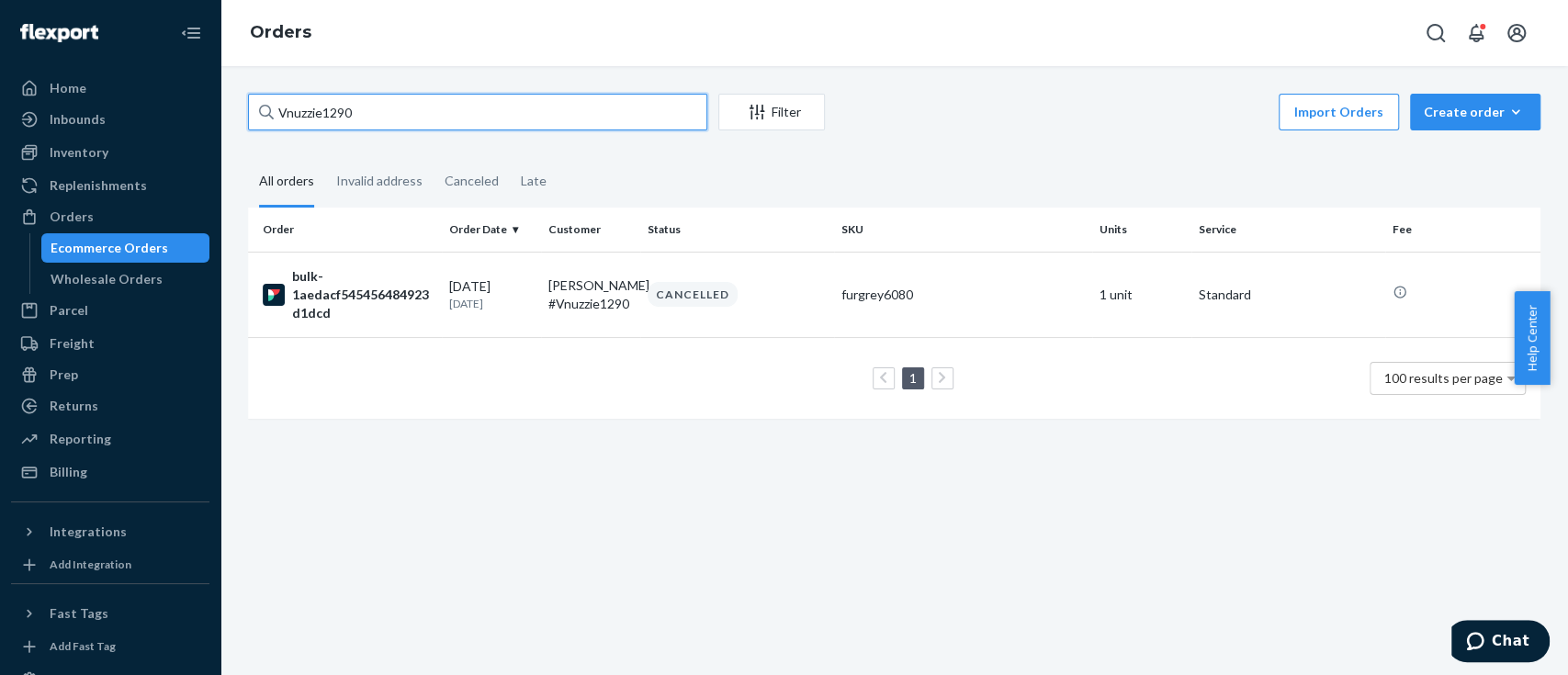
paste input "85"
click at [325, 103] on input "Vnuzzie1285" at bounding box center [478, 112] width 460 height 37
paste input "49"
click at [423, 105] on input "Vnuzzie1249" at bounding box center [478, 112] width 460 height 37
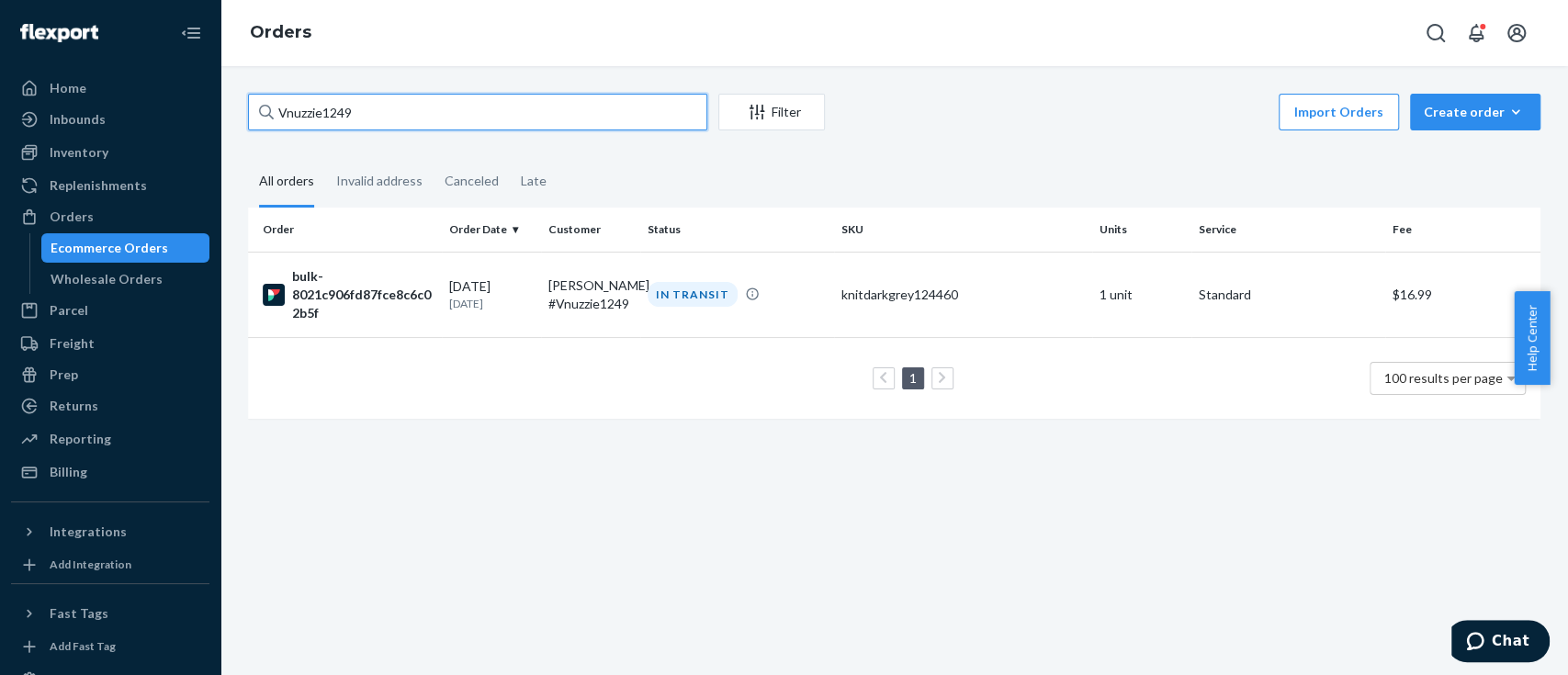
click at [423, 105] on input "Vnuzzie1249" at bounding box center [478, 112] width 460 height 37
paste input "1"
click at [325, 106] on input "Vnuzzie1241" at bounding box center [478, 112] width 460 height 37
paste input "32"
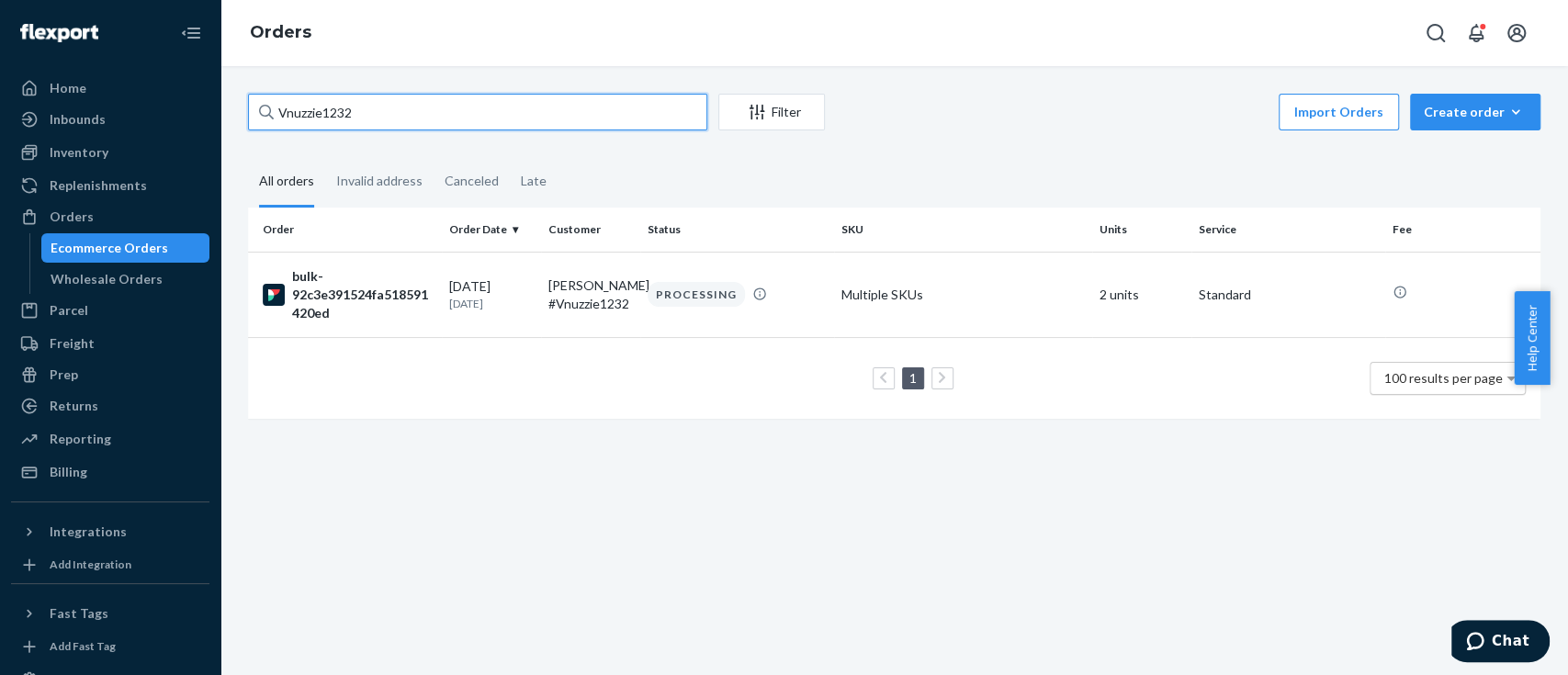
type input "Vnuzzie1232"
